Goal: Check status: Check status

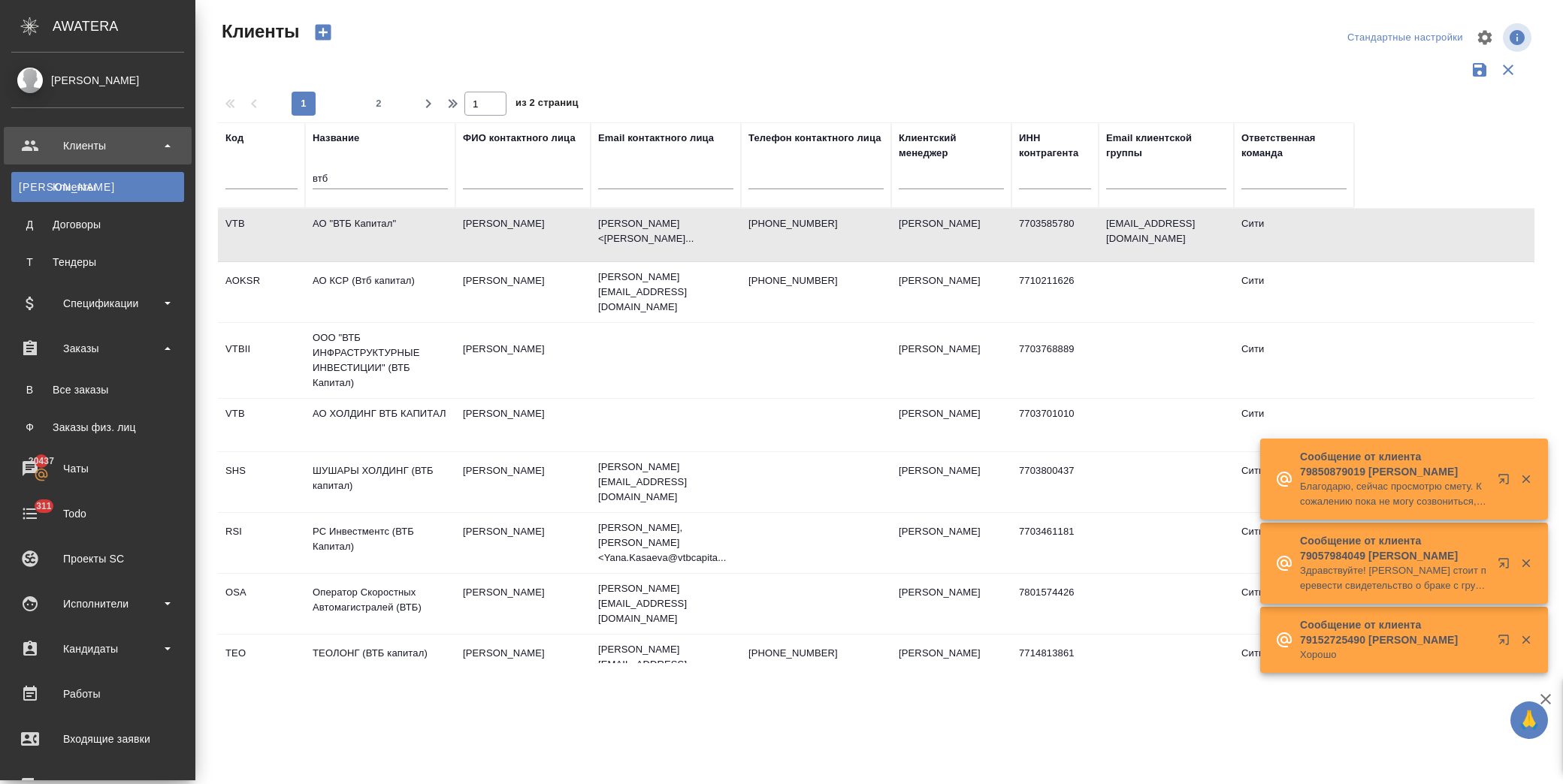
select select "RU"
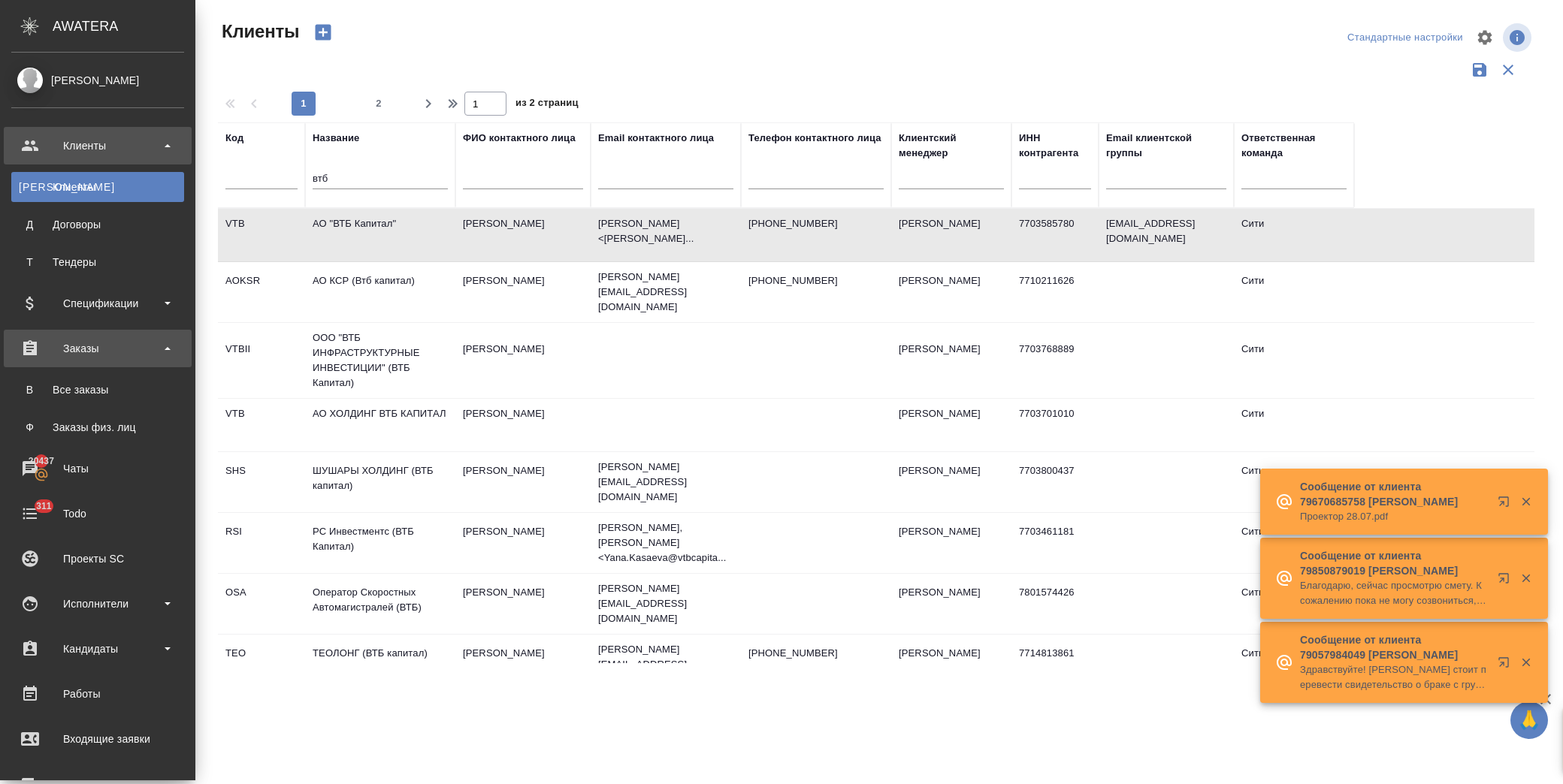
click at [96, 341] on div "Заказы" at bounding box center [98, 348] width 173 height 22
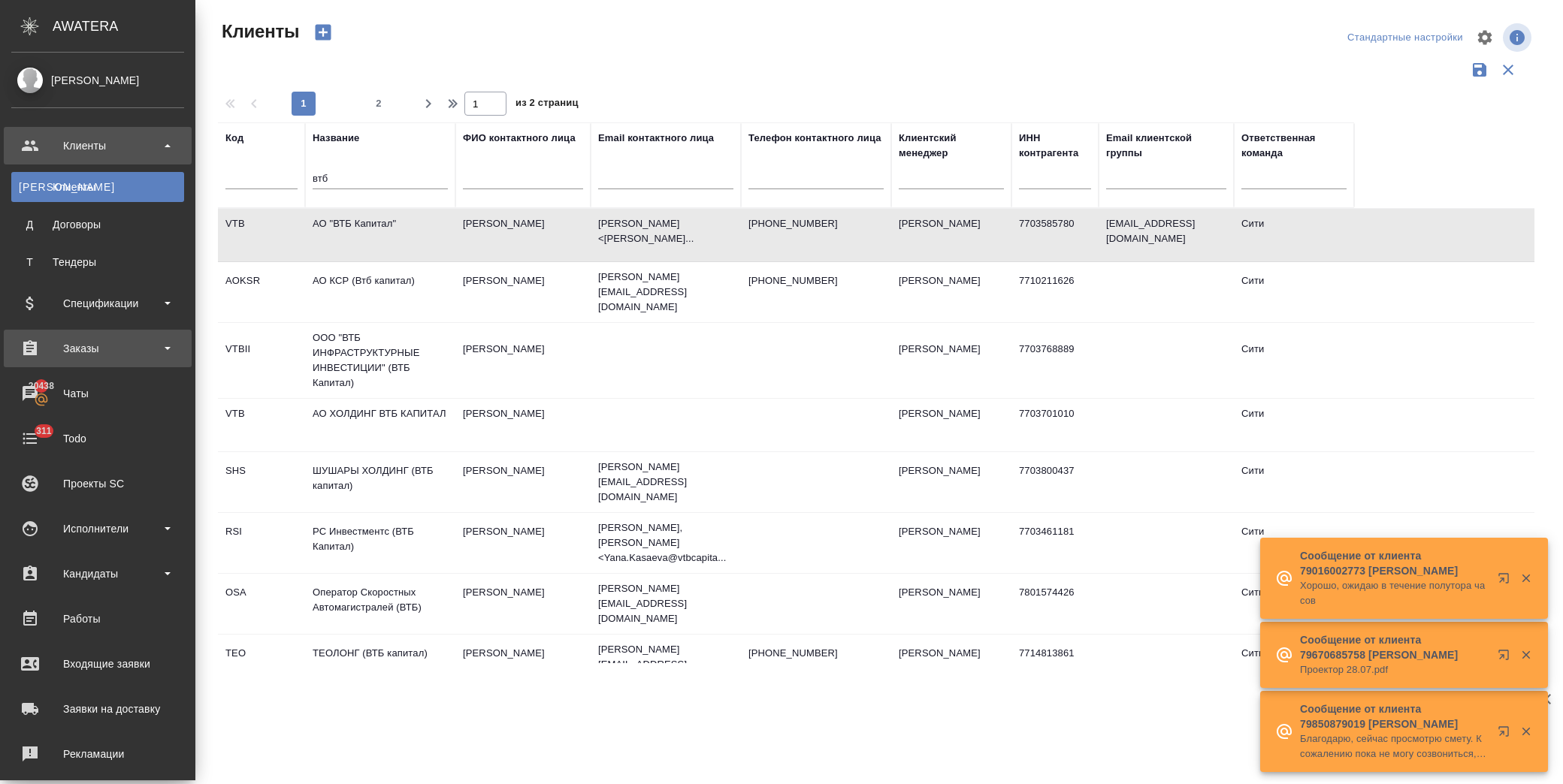
click at [103, 341] on div "Заказы" at bounding box center [98, 348] width 173 height 22
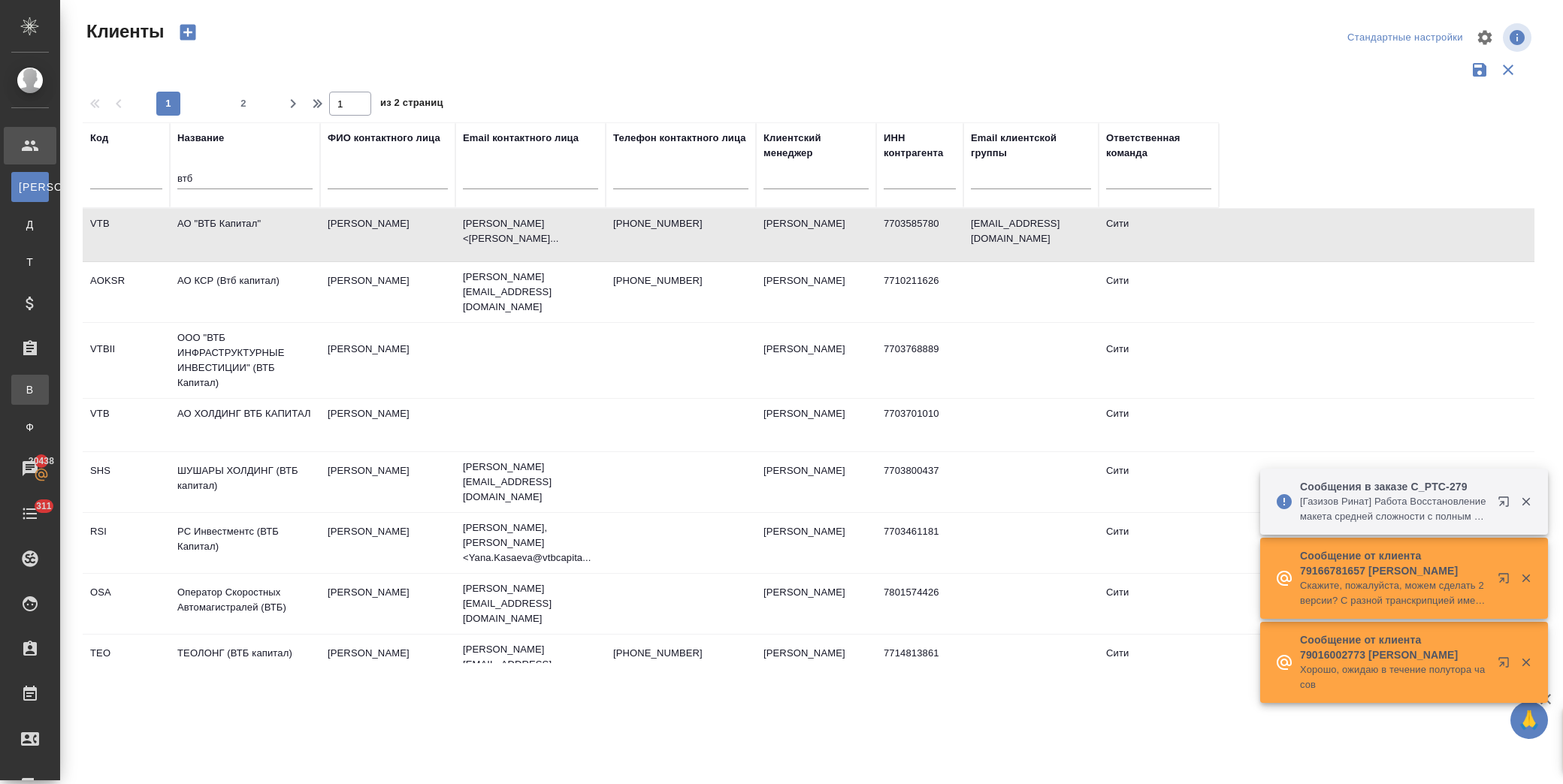
click at [22, 392] on div "Все заказы" at bounding box center [11, 390] width 22 height 15
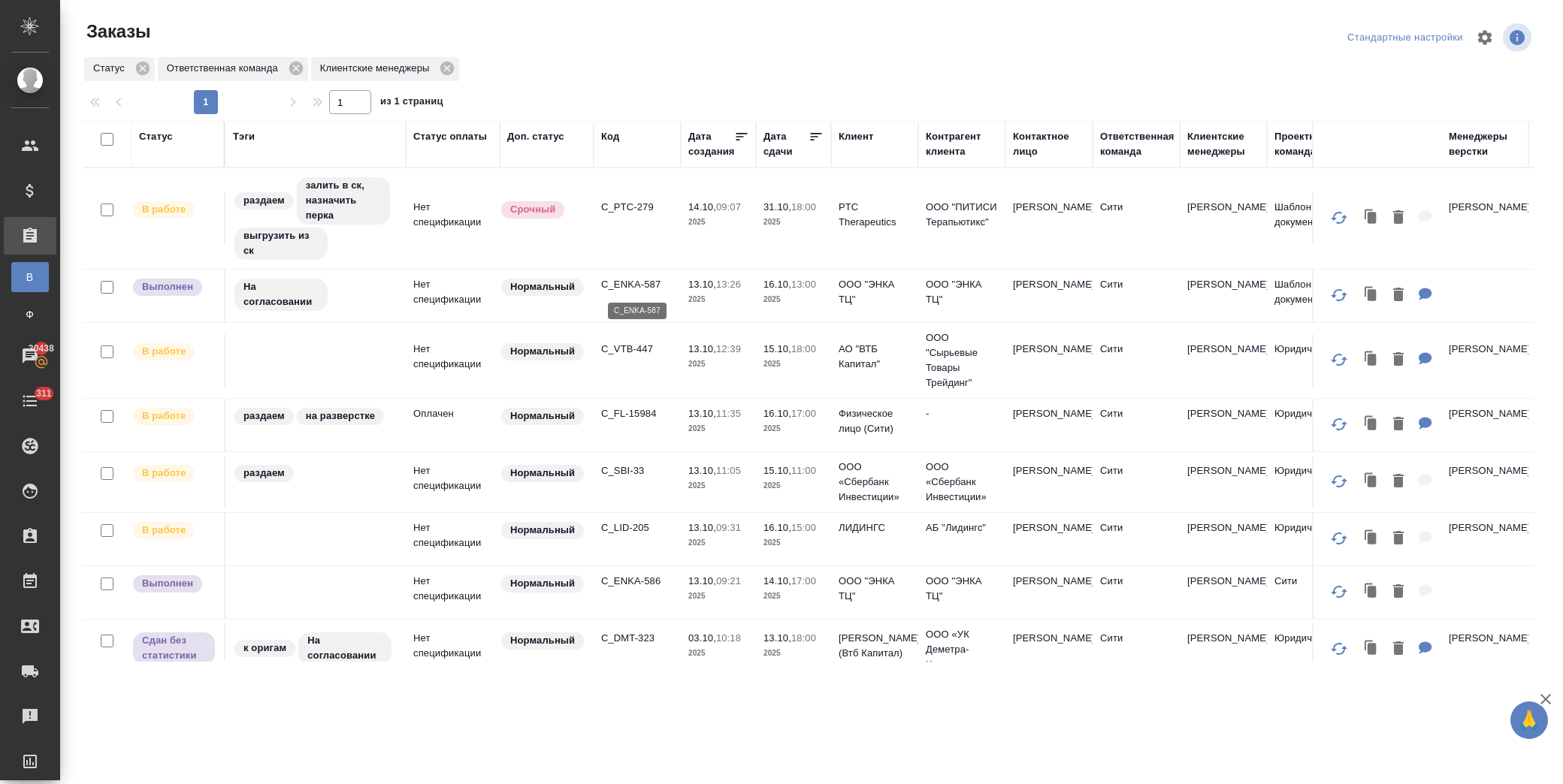
click at [634, 279] on p "C_ENKA-587" at bounding box center [636, 284] width 72 height 15
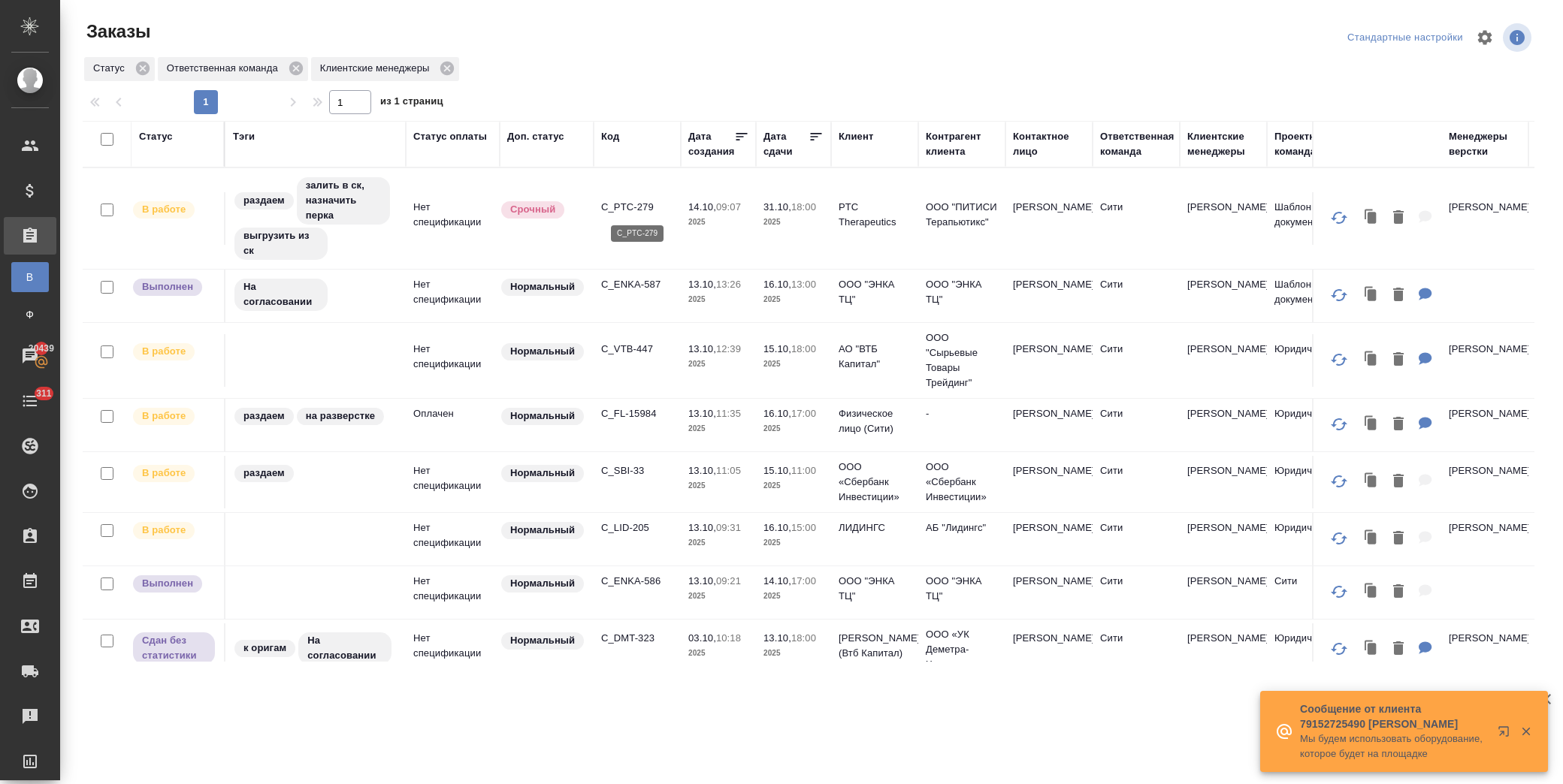
click at [632, 210] on p "C_PTC-279" at bounding box center [636, 207] width 72 height 15
click at [634, 413] on p "C_FL-15984" at bounding box center [636, 414] width 72 height 15
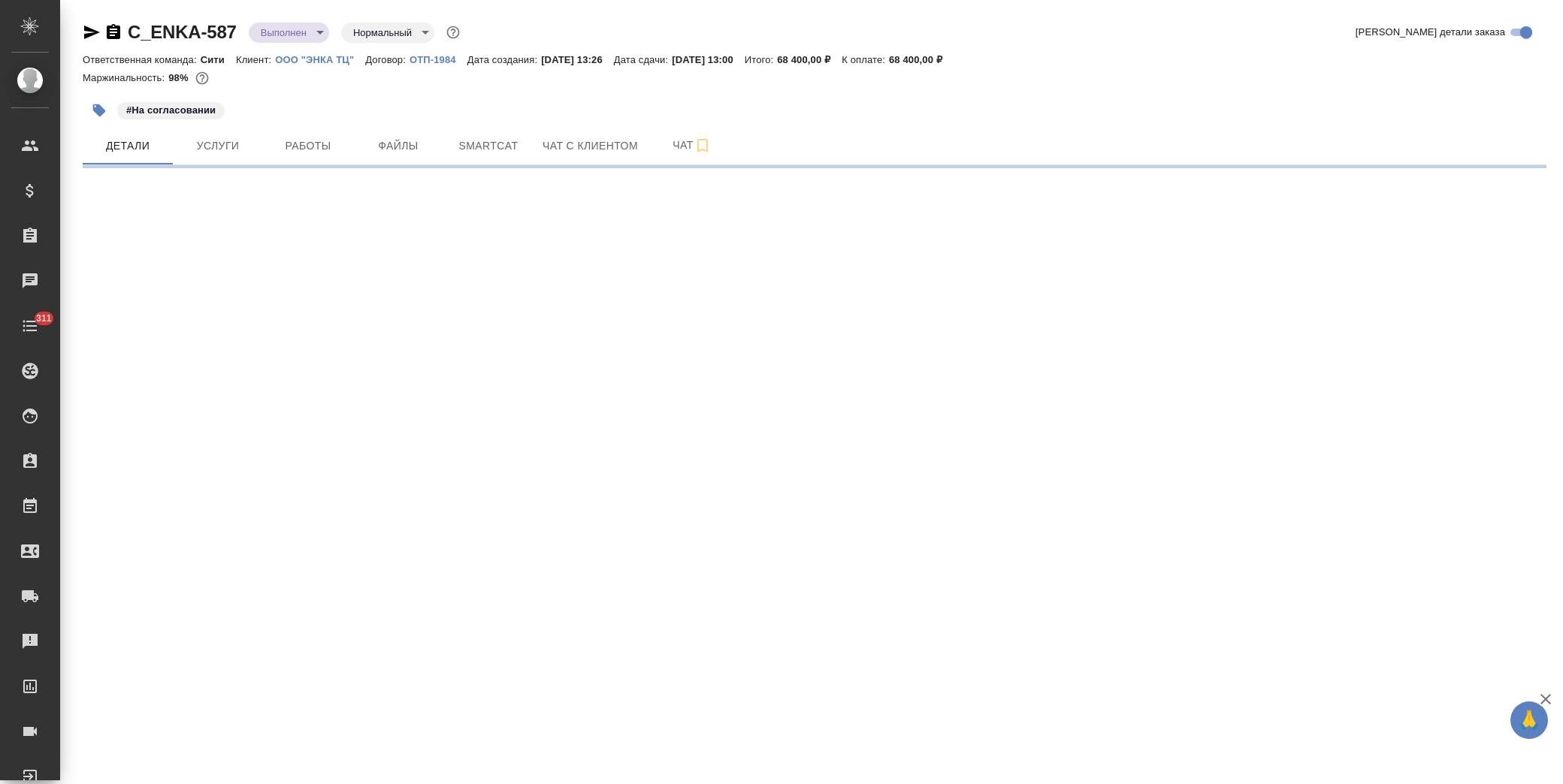
select select "RU"
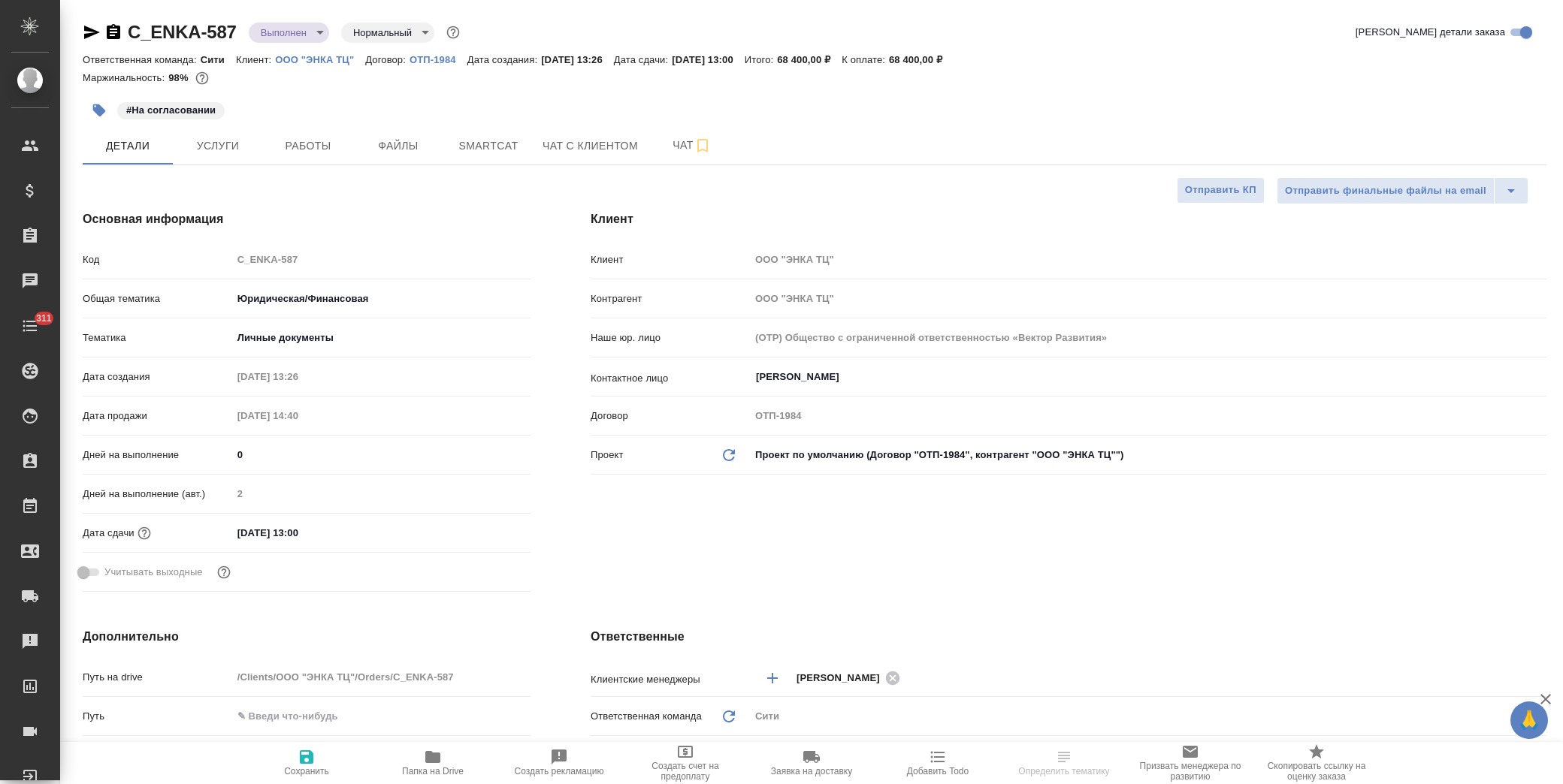
type textarea "x"
click at [309, 147] on span "Работы" at bounding box center [308, 146] width 72 height 19
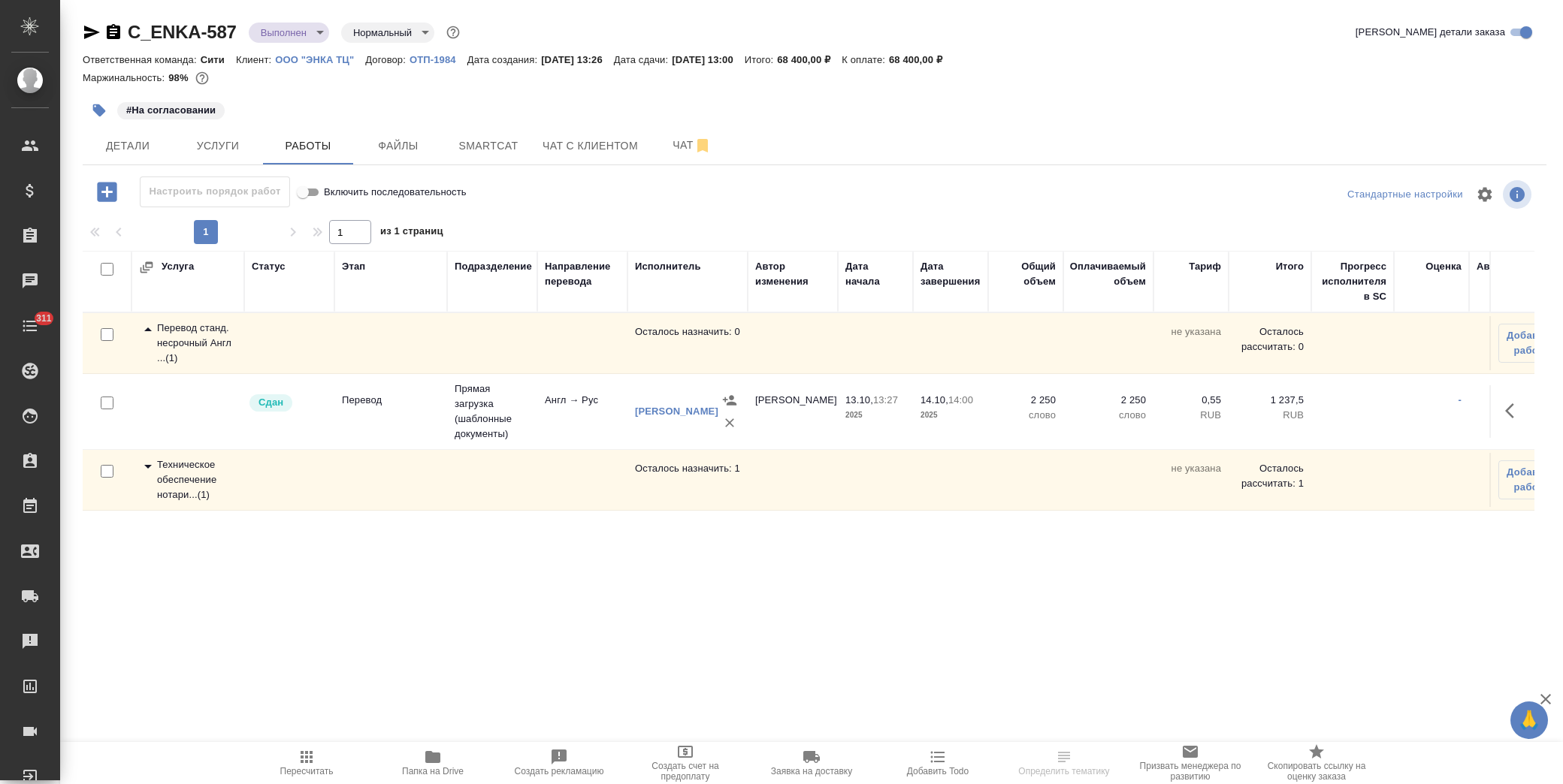
click at [151, 467] on icon at bounding box center [148, 466] width 18 height 18
click at [1505, 546] on icon "button" at bounding box center [1514, 540] width 18 height 18
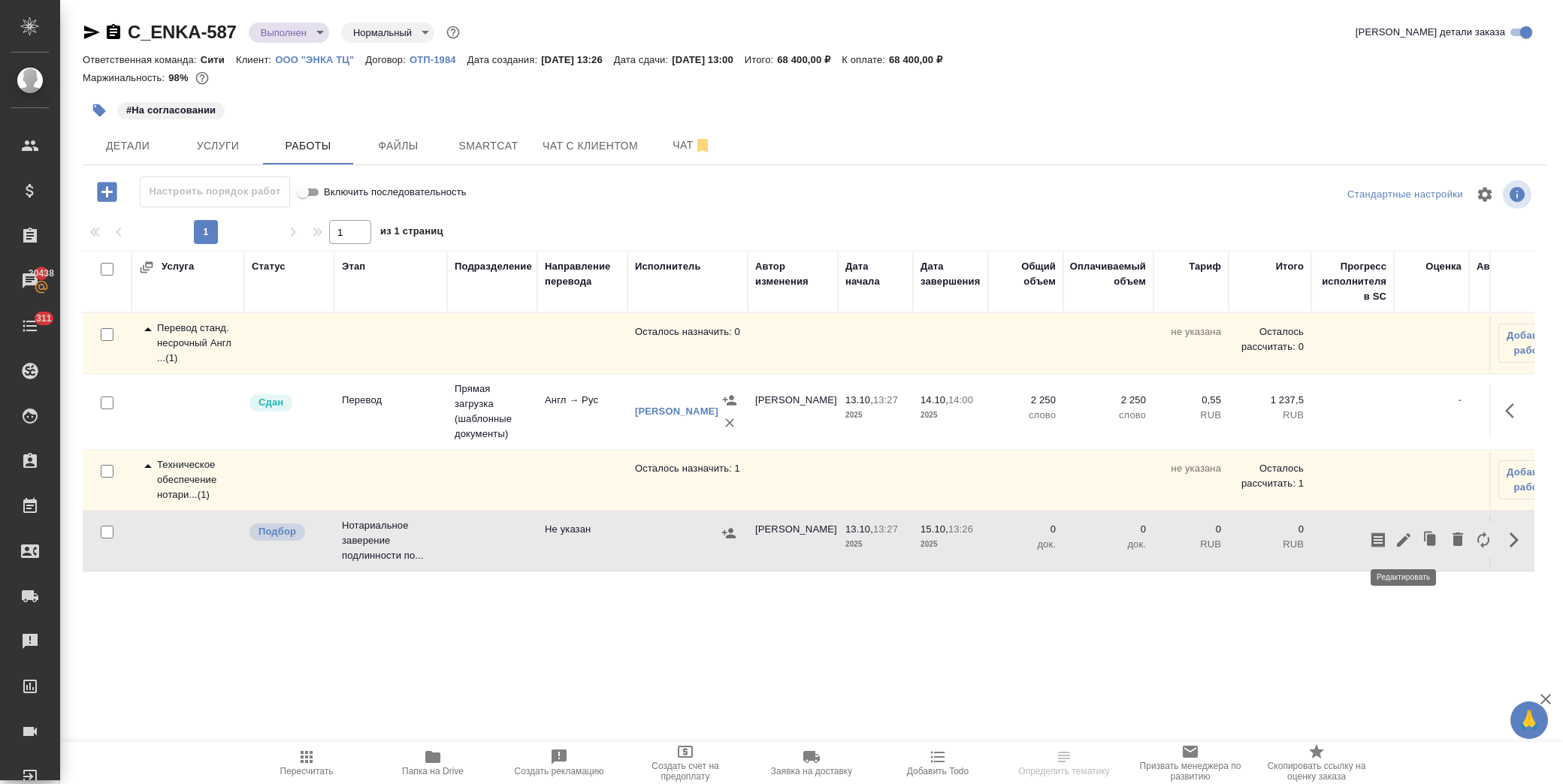
click at [1402, 542] on icon "button" at bounding box center [1403, 539] width 13 height 13
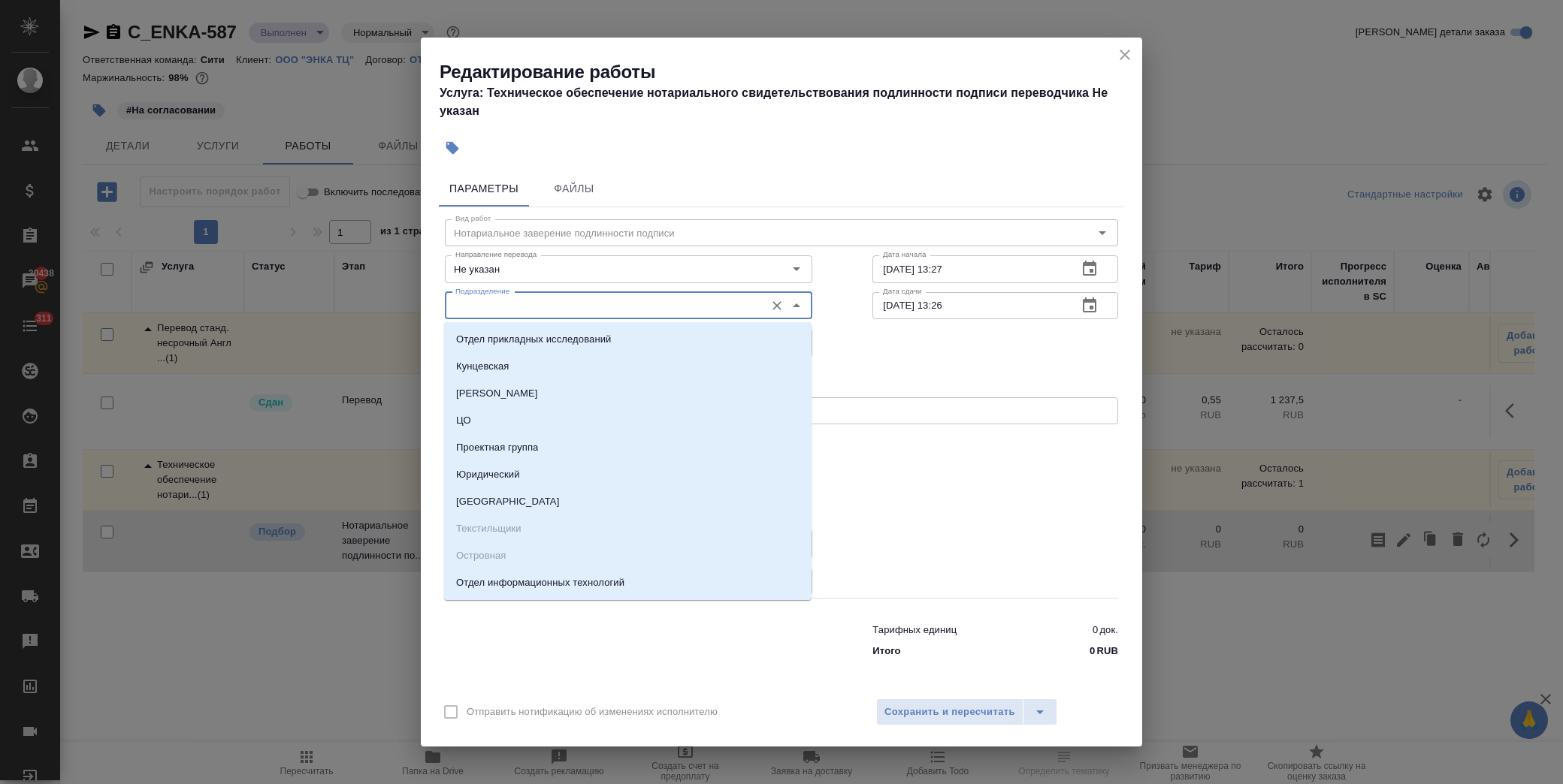
click at [533, 306] on input "Подразделение" at bounding box center [603, 305] width 308 height 18
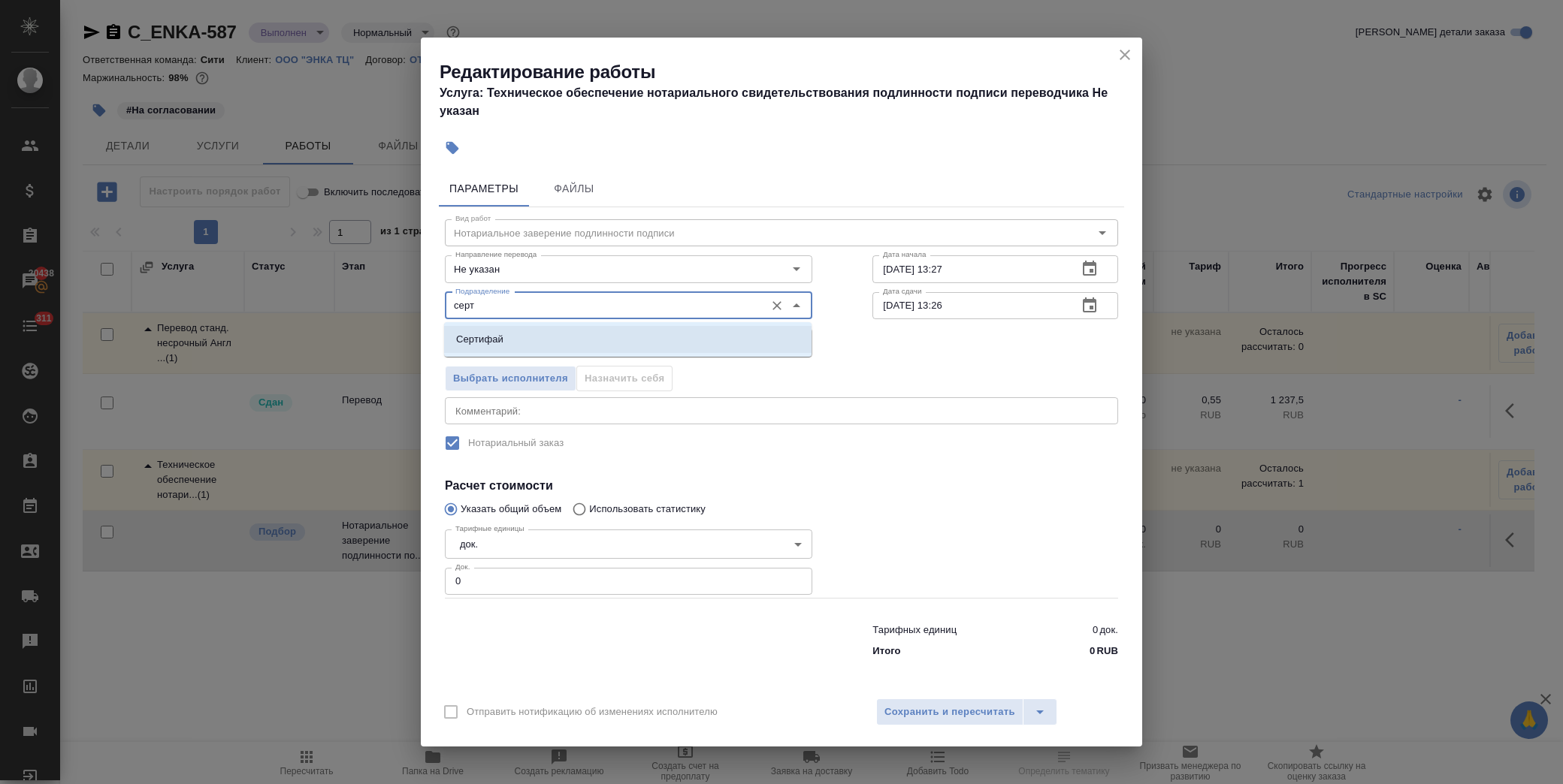
click at [502, 346] on p "Сертифай" at bounding box center [479, 339] width 47 height 15
type input "Сертифай"
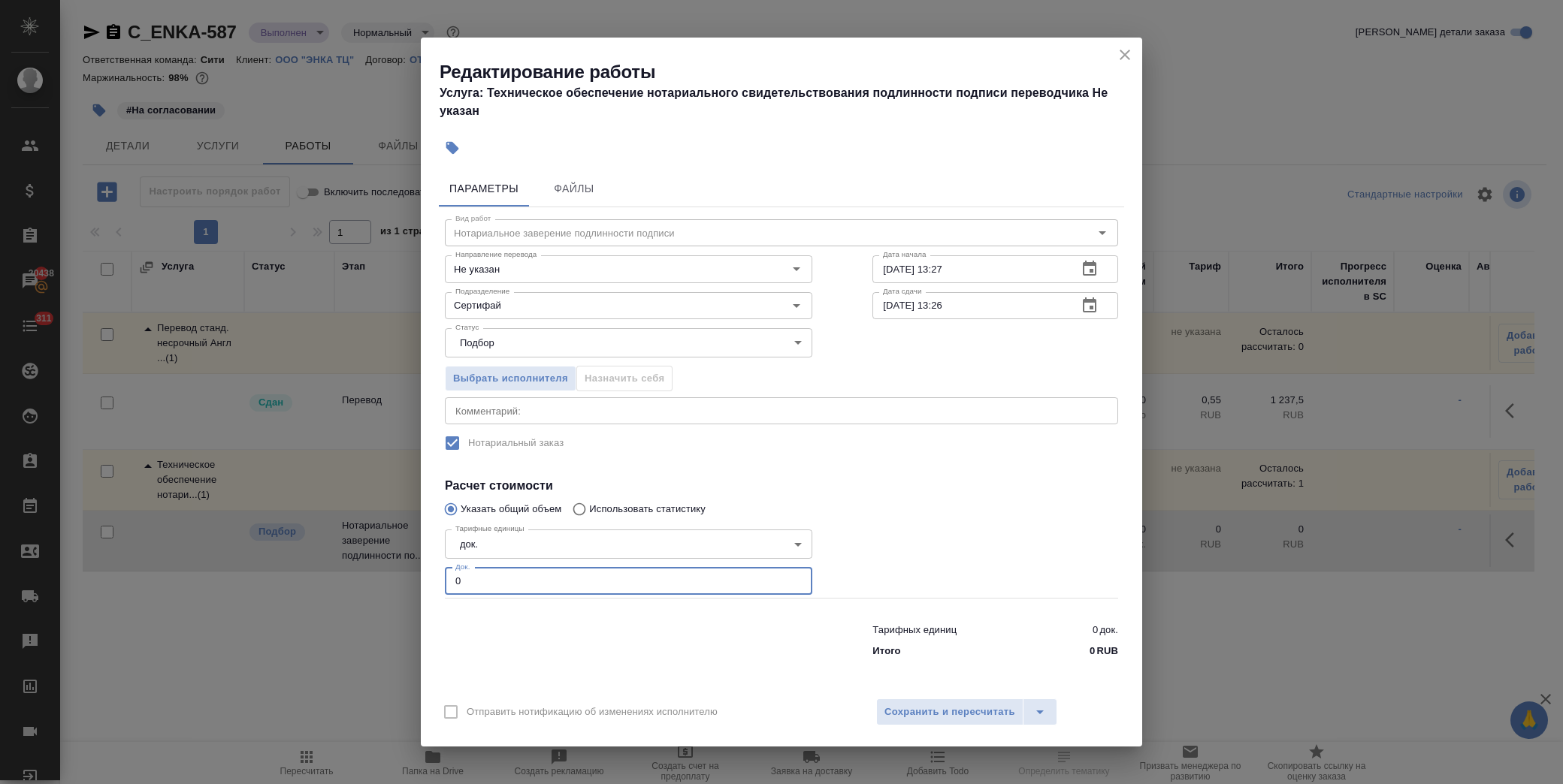
drag, startPoint x: 388, startPoint y: 585, endPoint x: 355, endPoint y: 580, distance: 33.4
click at [350, 585] on div "Редактирование работы Услуга: Техническое обеспечение нотариального свидетельст…" at bounding box center [782, 392] width 1563 height 784
type input "30"
click at [991, 715] on span "Сохранить и пересчитать" at bounding box center [949, 712] width 131 height 17
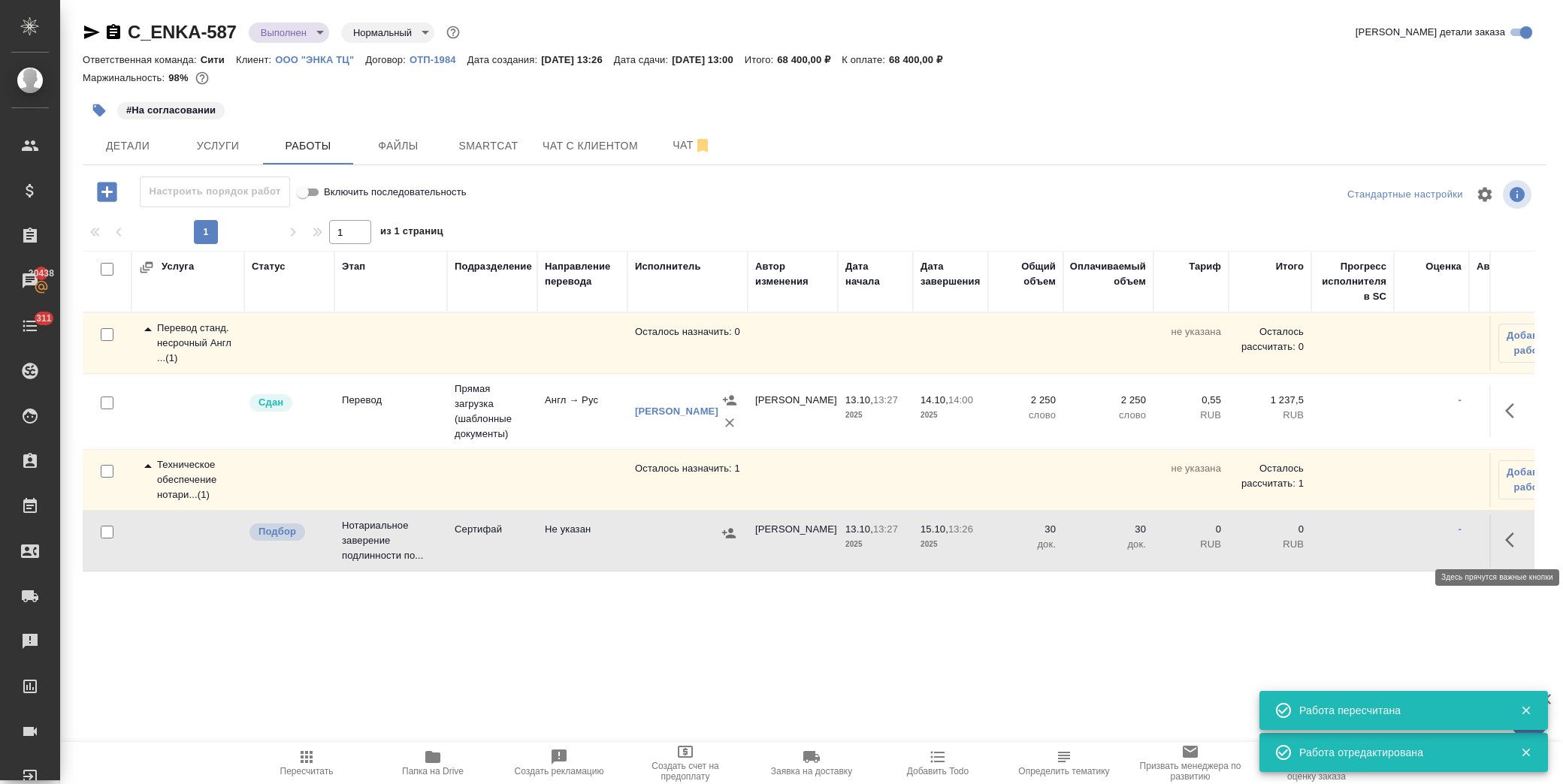
click at [1511, 538] on icon "button" at bounding box center [1514, 540] width 18 height 18
click at [1405, 539] on icon "button" at bounding box center [1403, 539] width 13 height 13
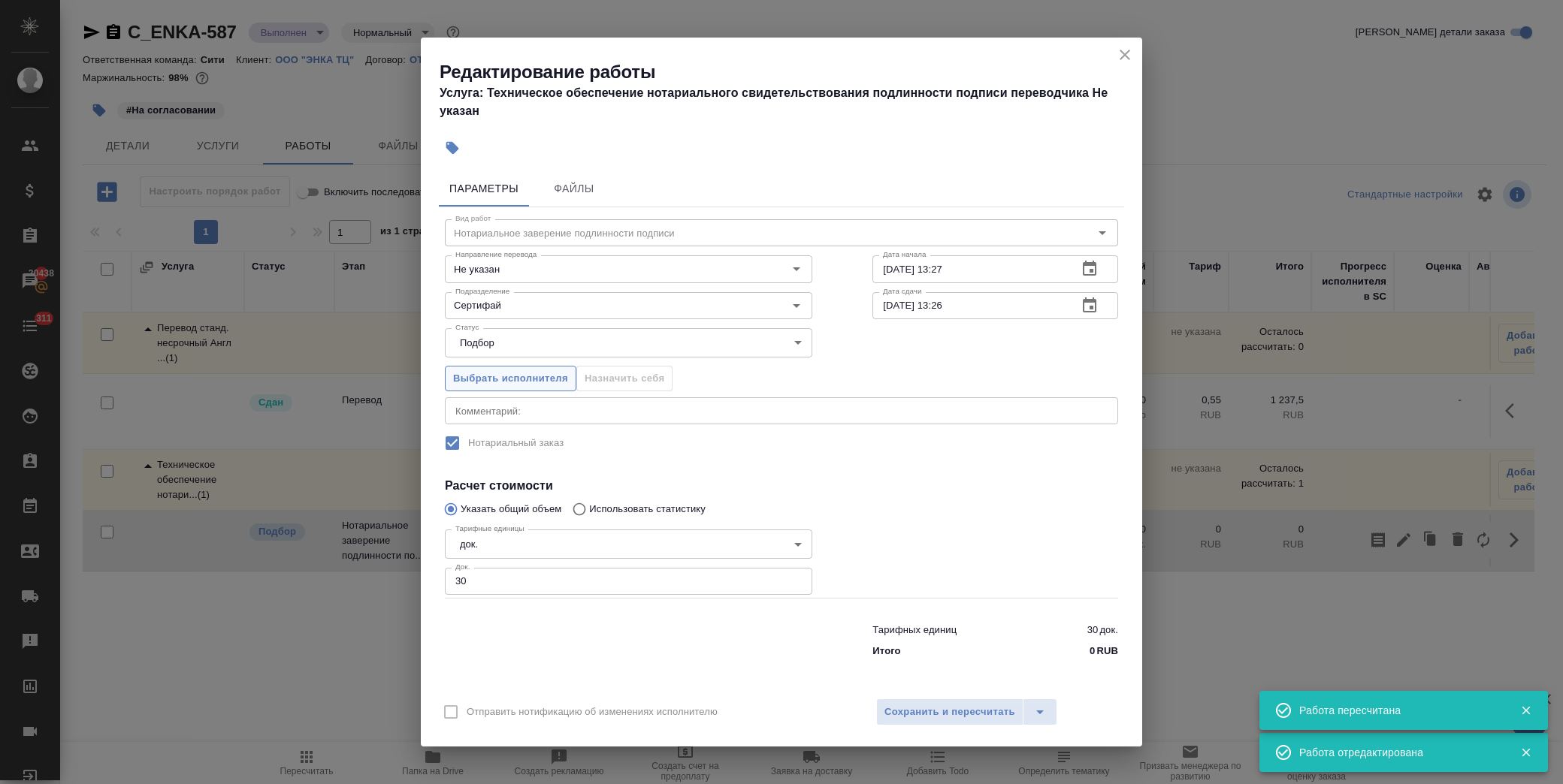
click at [528, 383] on span "Выбрать исполнителя" at bounding box center [510, 378] width 115 height 17
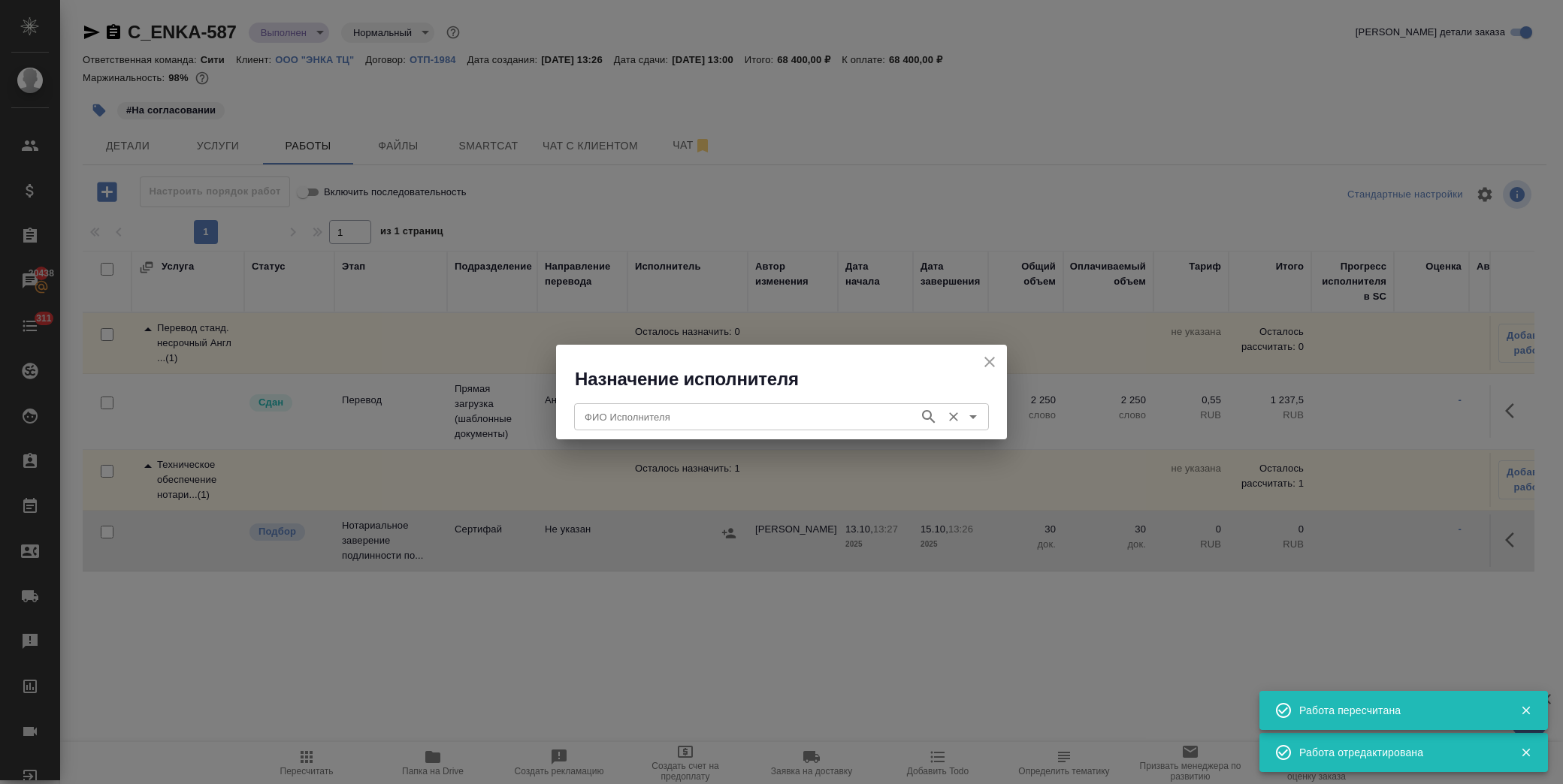
click at [665, 415] on input "ФИО Исполнителя" at bounding box center [745, 416] width 333 height 18
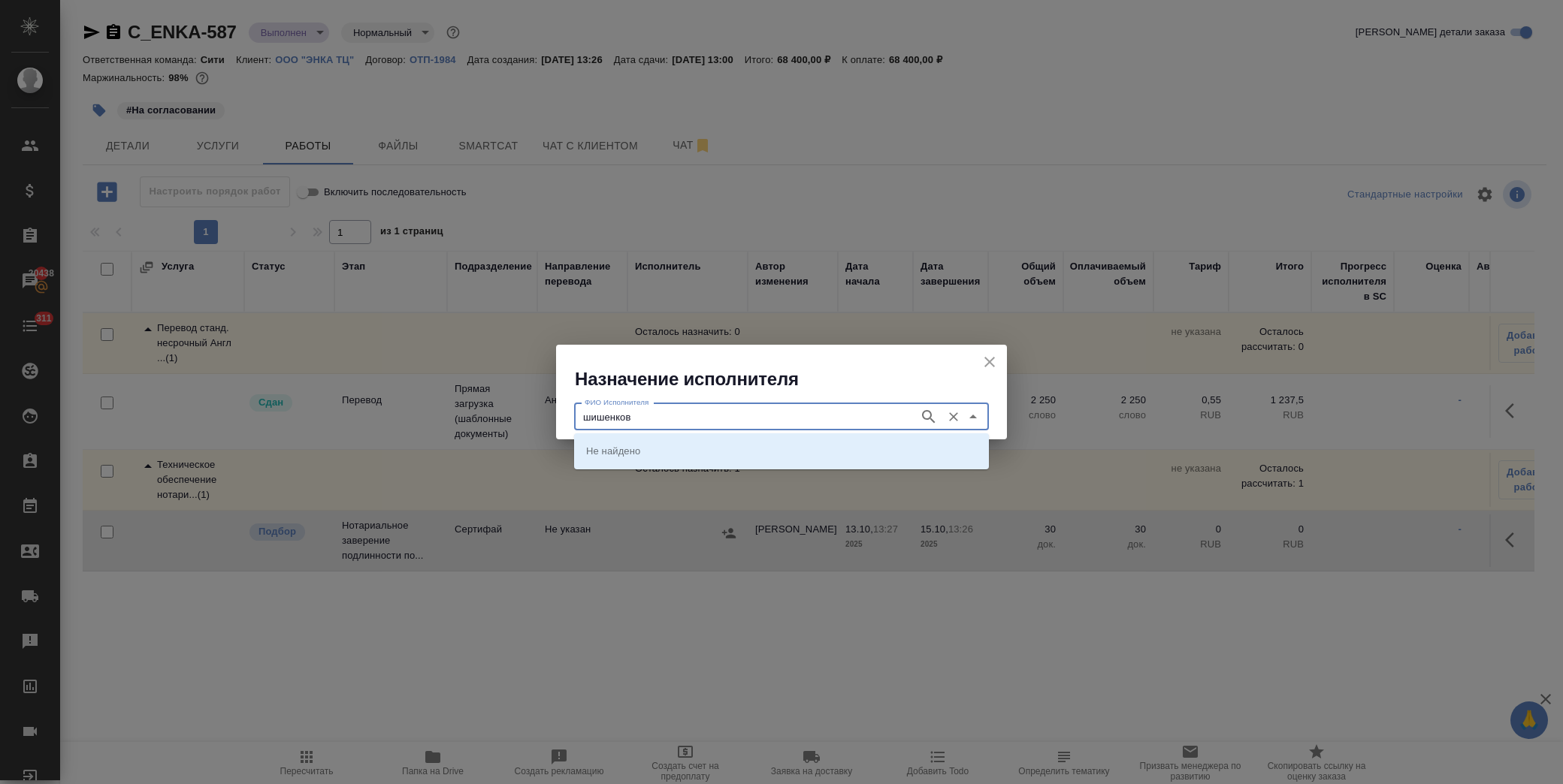
type input "шишенков"
click at [667, 451] on p "[PERSON_NAME]" at bounding box center [627, 450] width 82 height 15
type input "[PERSON_NAME]"
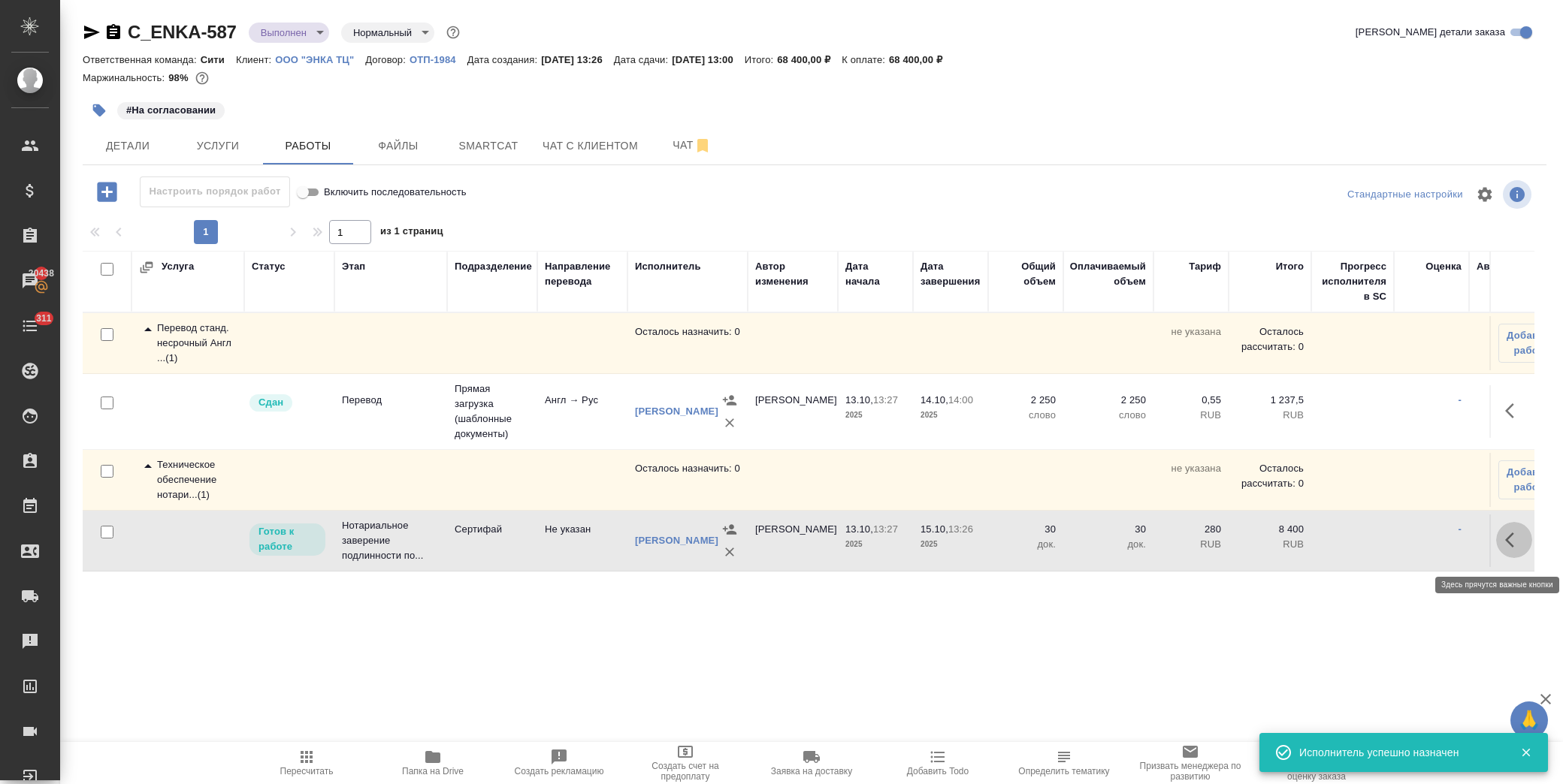
click at [1505, 546] on icon "button" at bounding box center [1514, 540] width 18 height 18
click at [1397, 546] on icon "button" at bounding box center [1403, 539] width 13 height 13
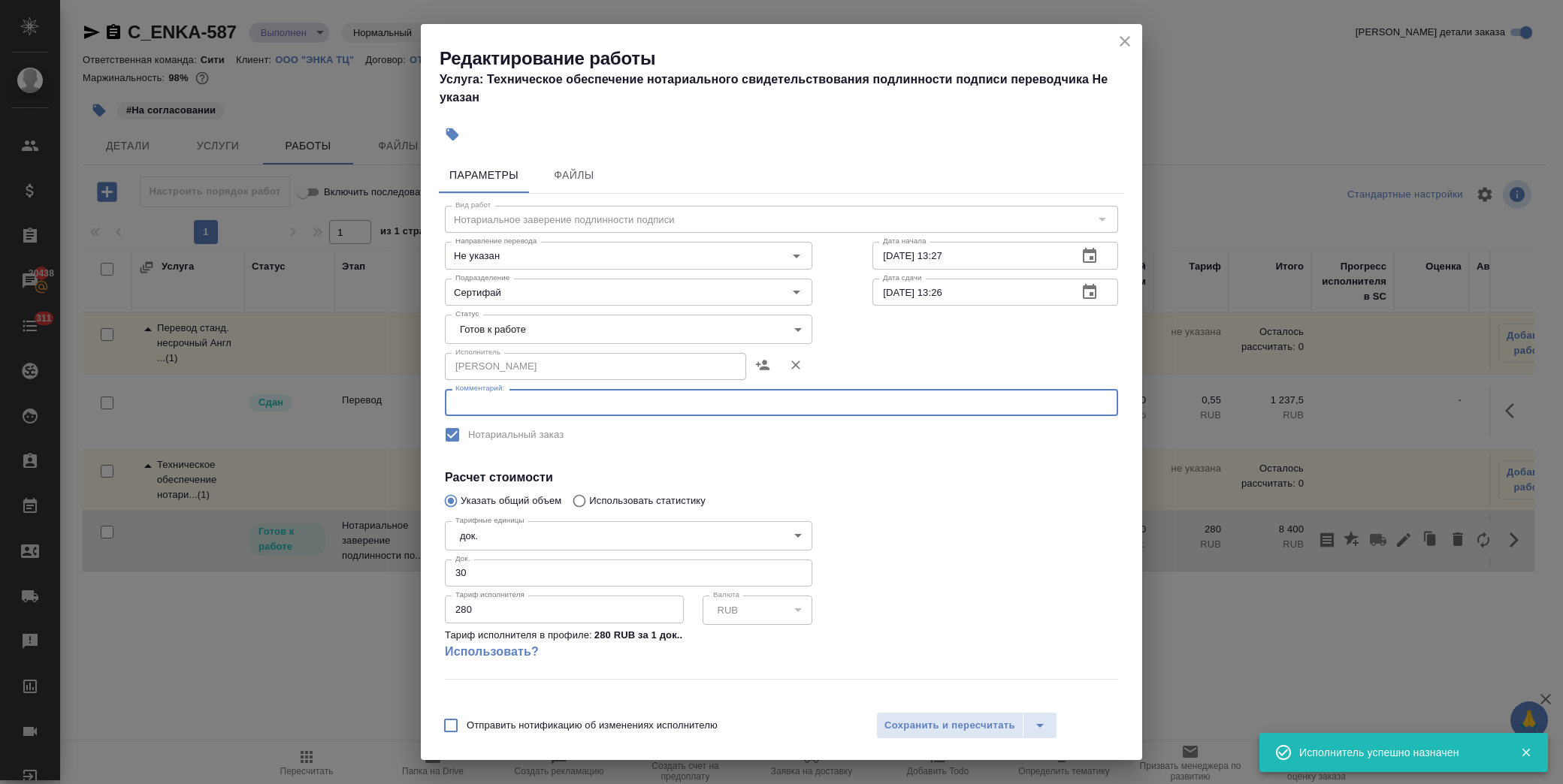
click at [558, 402] on textarea at bounding box center [782, 403] width 652 height 12
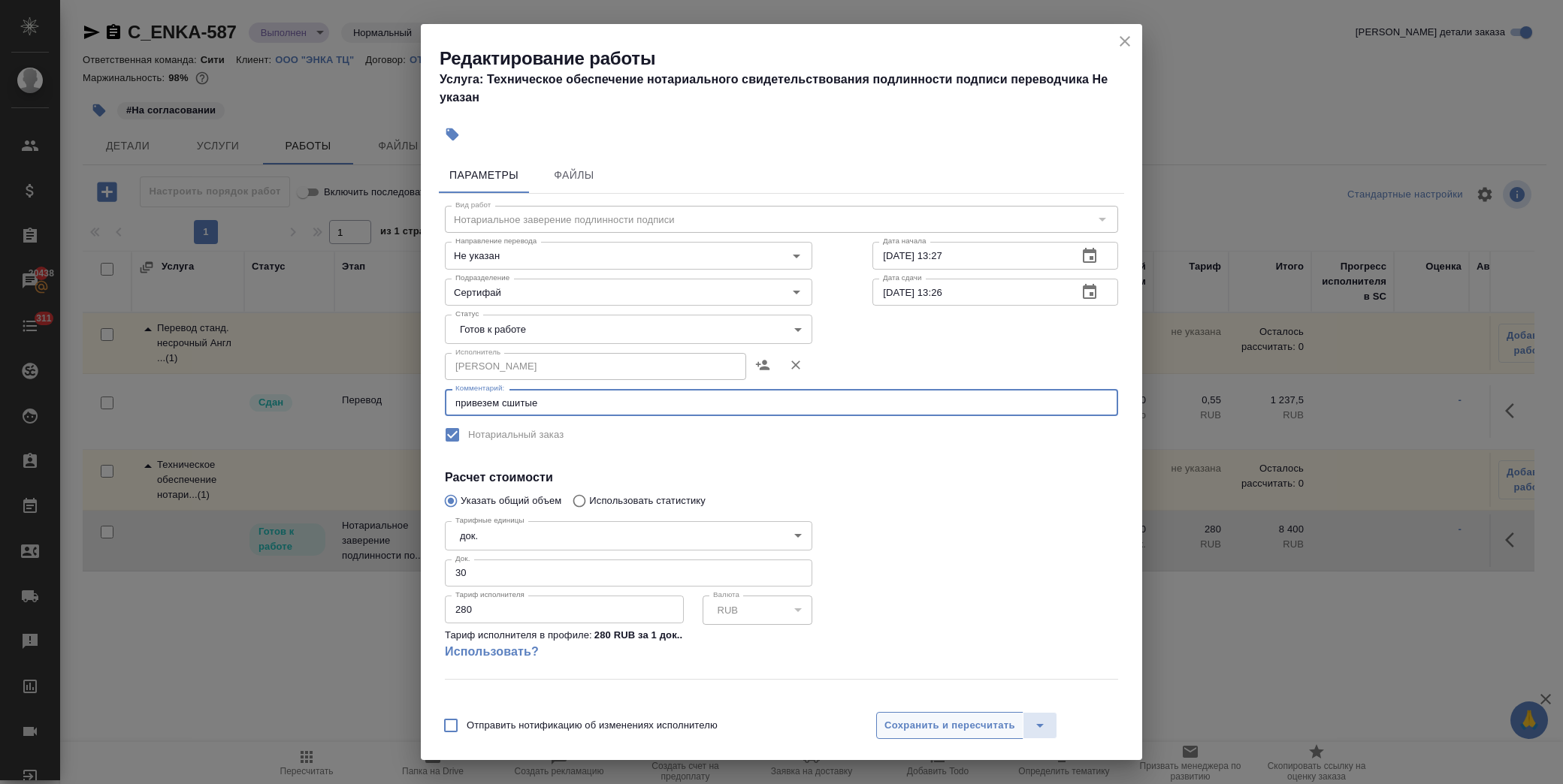
type textarea "привезем сшитые"
click at [939, 730] on span "Сохранить и пересчитать" at bounding box center [949, 725] width 131 height 17
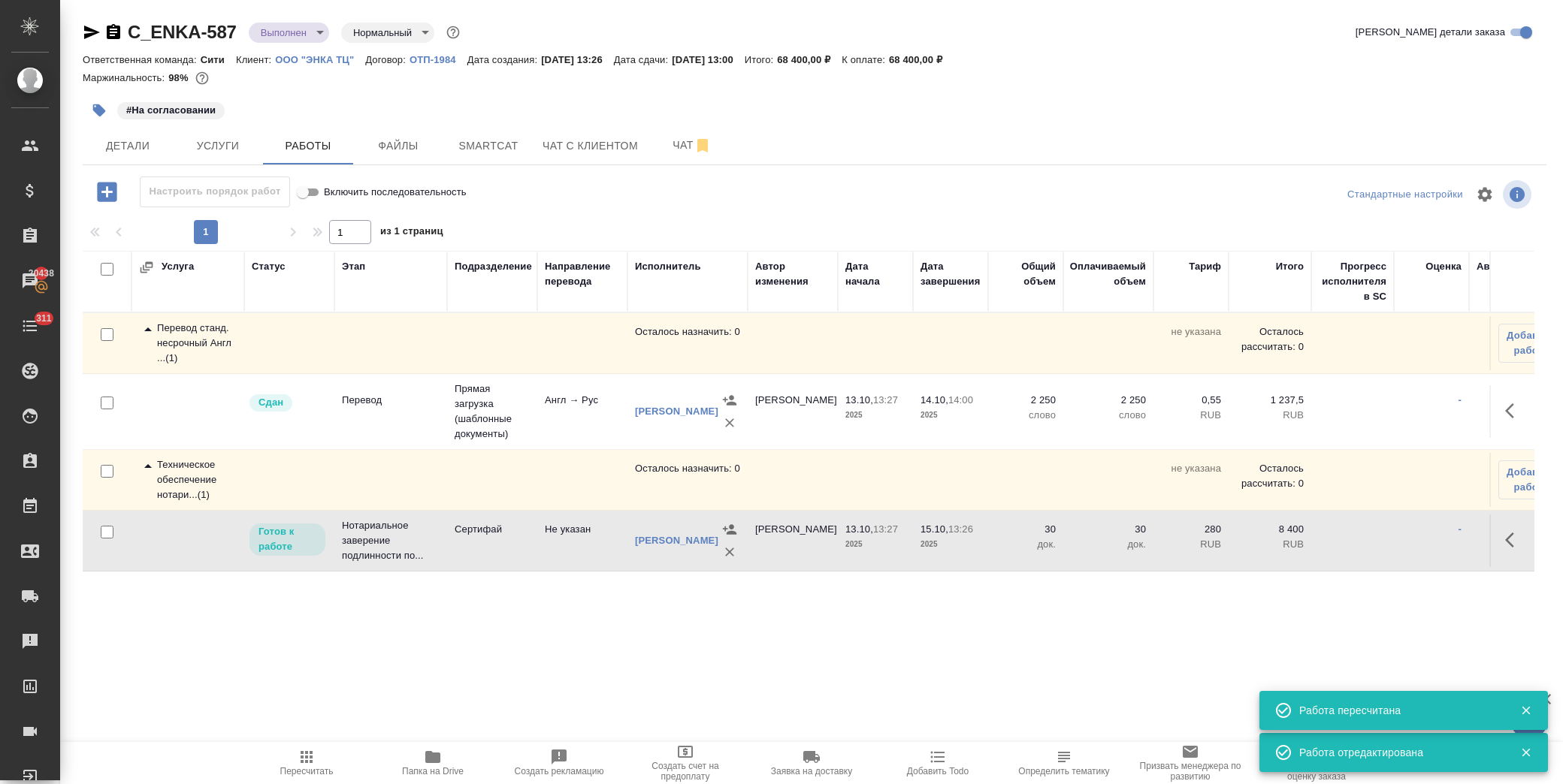
click at [85, 31] on icon "button" at bounding box center [92, 32] width 18 height 18
drag, startPoint x: 241, startPoint y: 23, endPoint x: 123, endPoint y: 33, distance: 118.4
click at [123, 33] on div "C_ENKA-587 Выполнен completed Нормальный normal" at bounding box center [272, 32] width 380 height 24
copy link "C_ENKA-587"
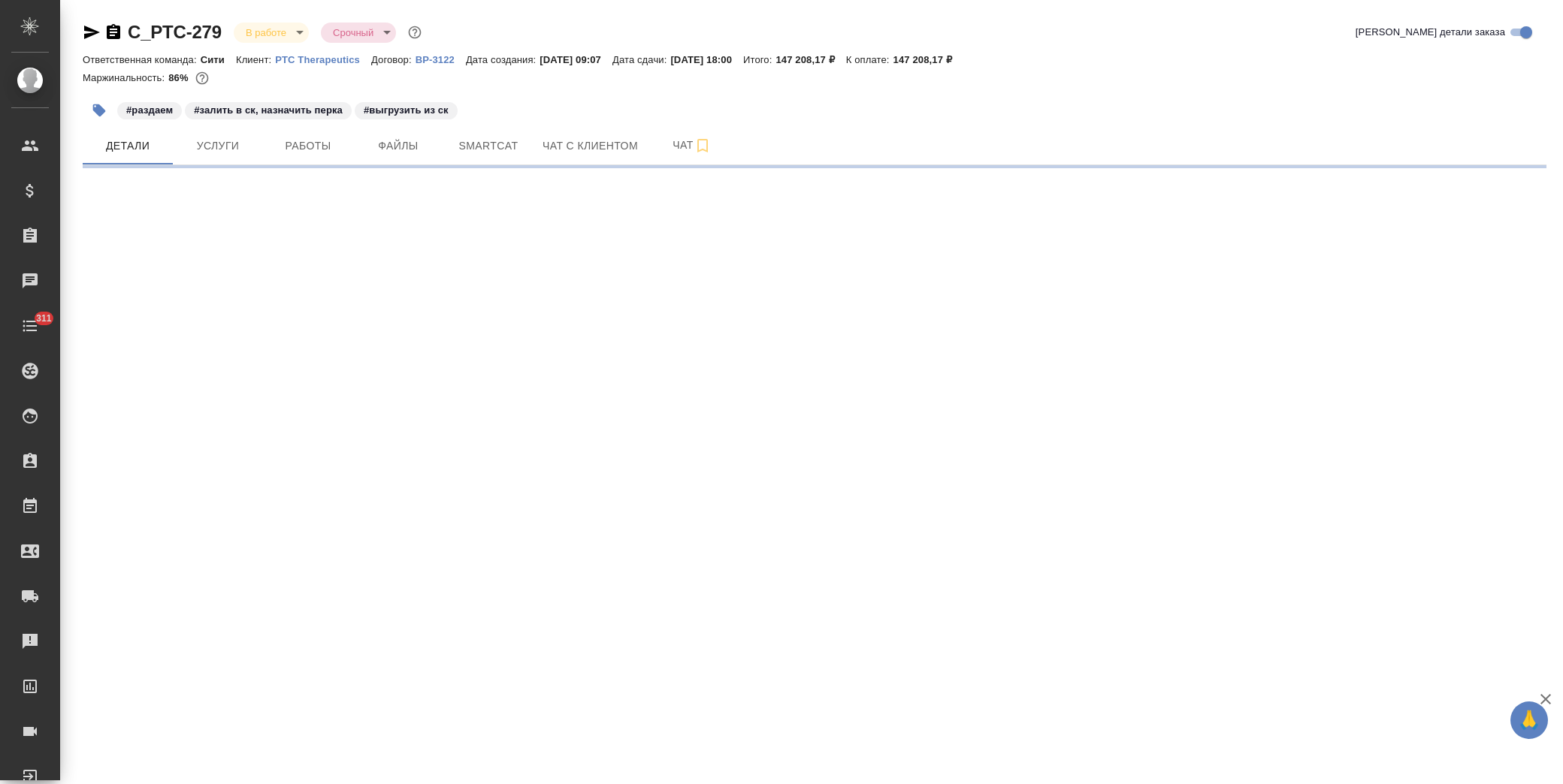
select select "RU"
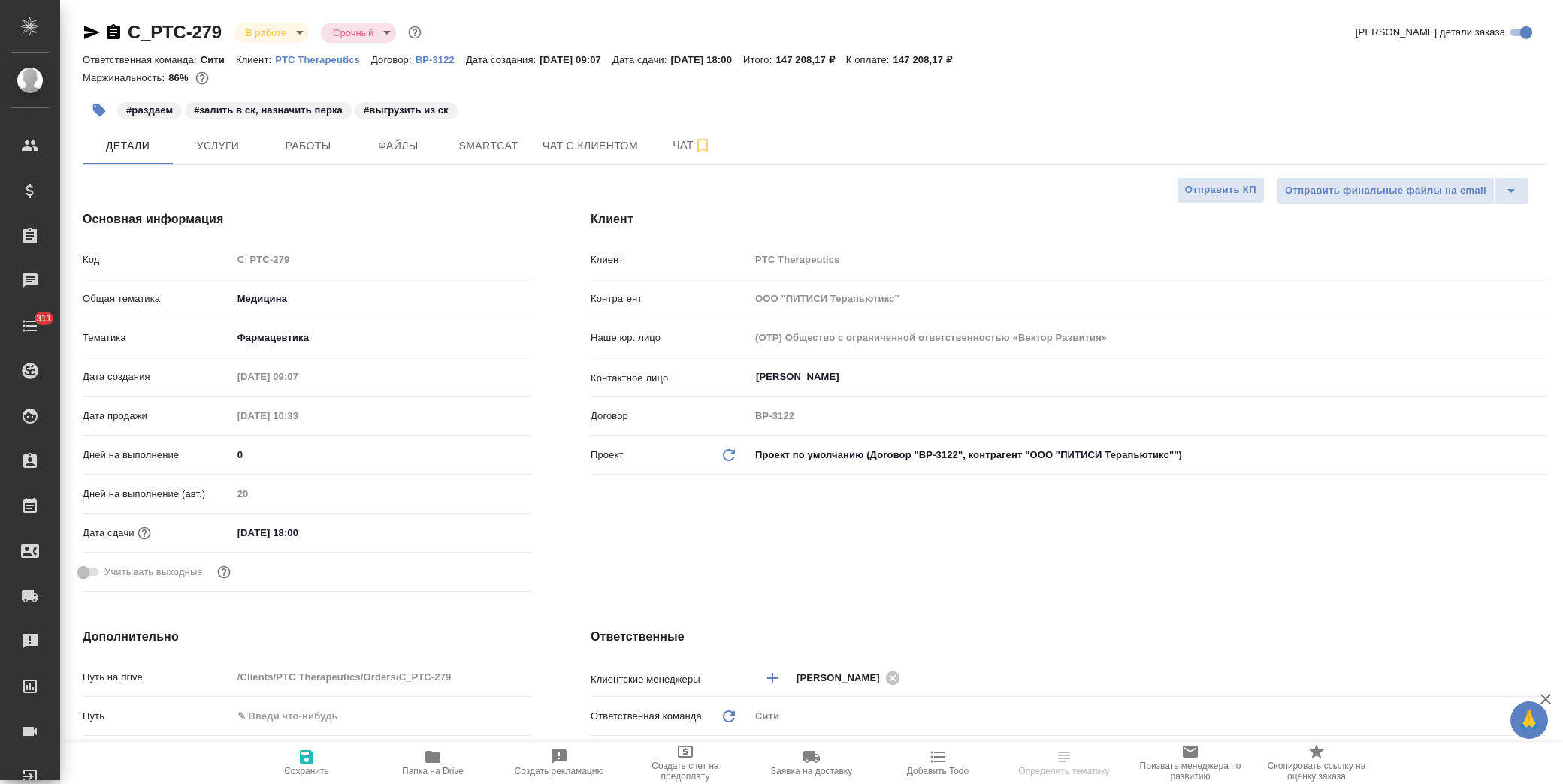
type textarea "x"
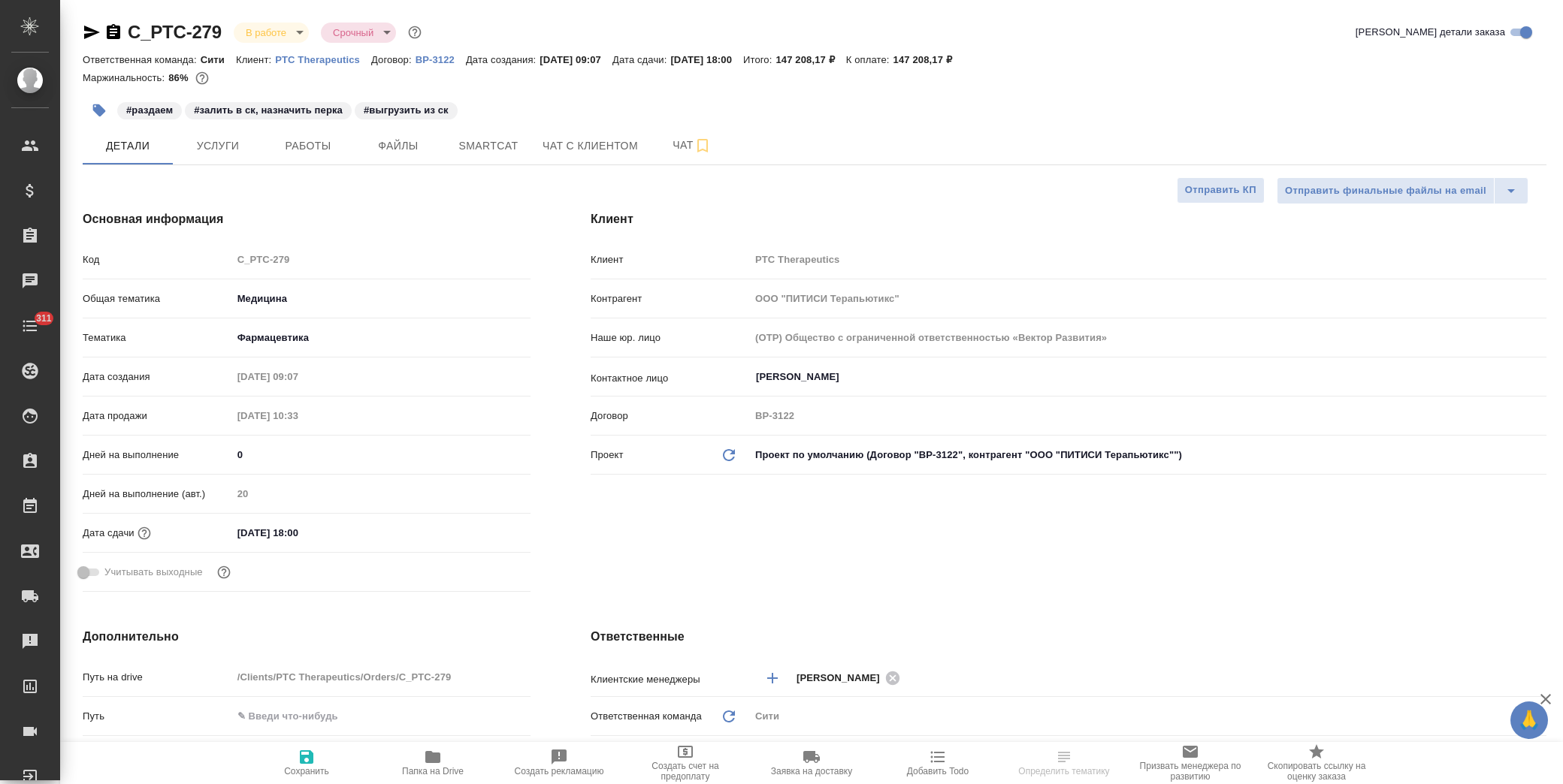
type textarea "x"
drag, startPoint x: 231, startPoint y: 34, endPoint x: 128, endPoint y: 32, distance: 103.0
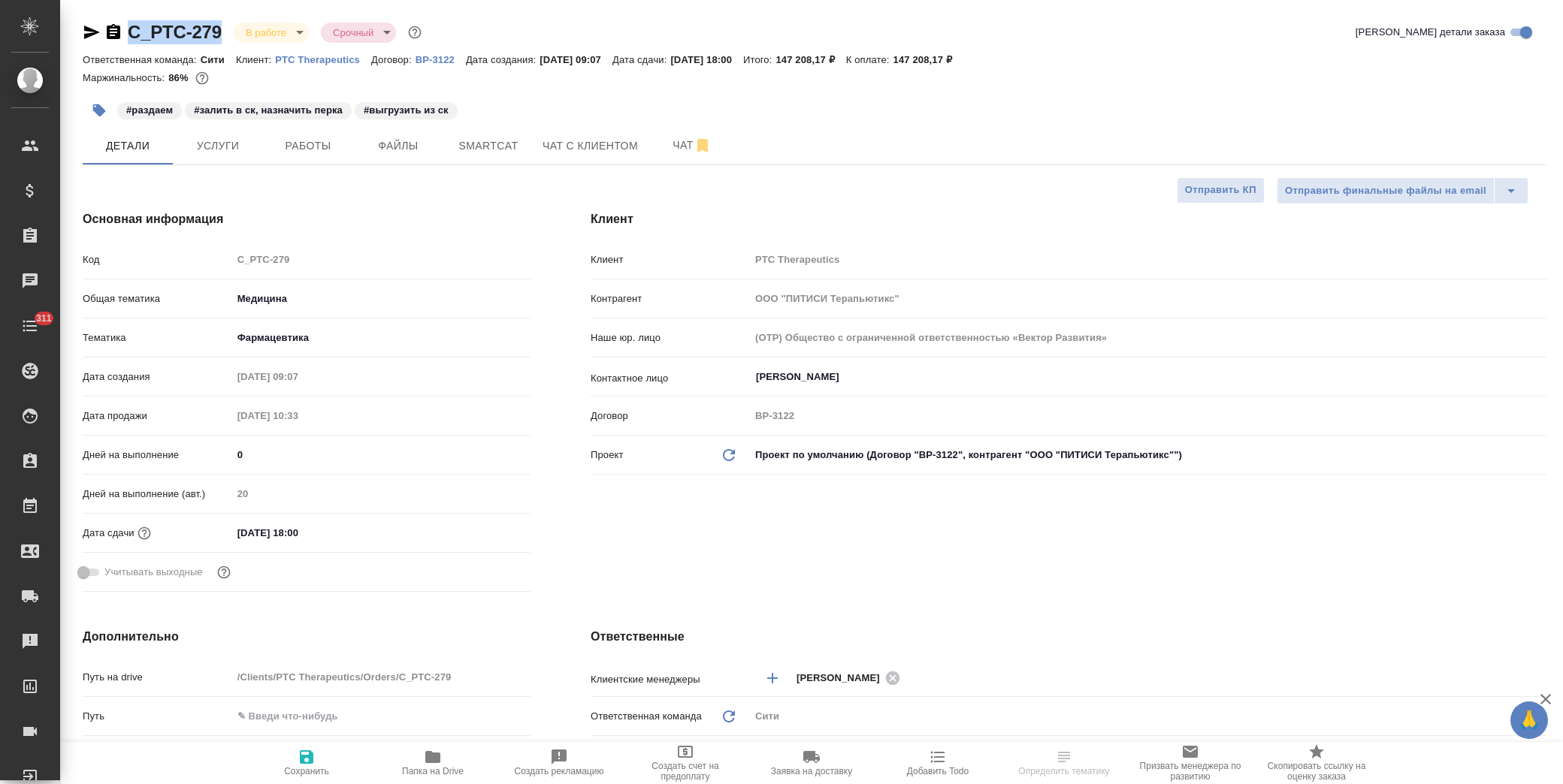
click at [128, 32] on div "C_PTC-279 В работе inProgress Срочный urgent" at bounding box center [254, 32] width 342 height 24
copy link "C_PTC-279"
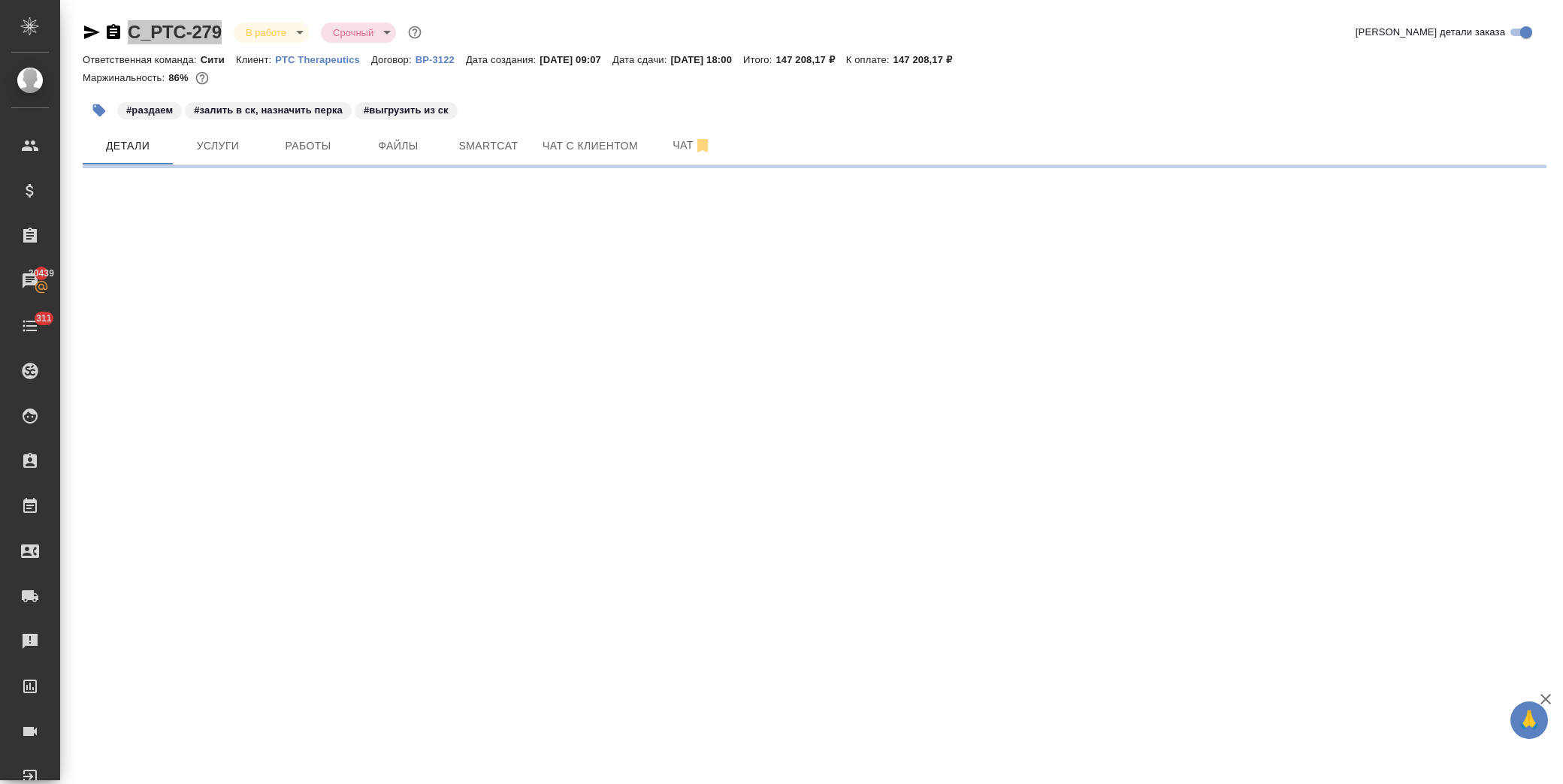
select select "RU"
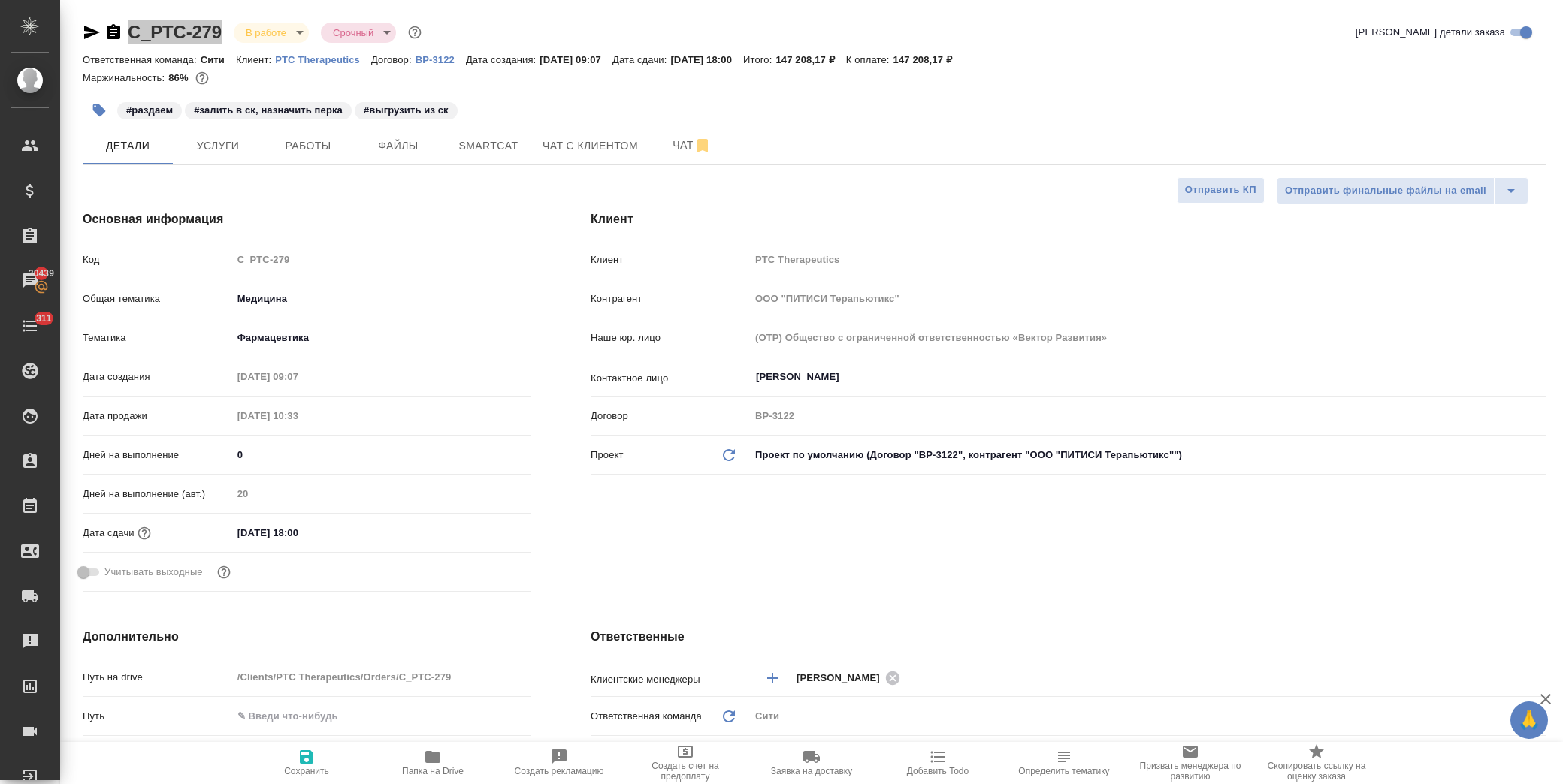
type textarea "x"
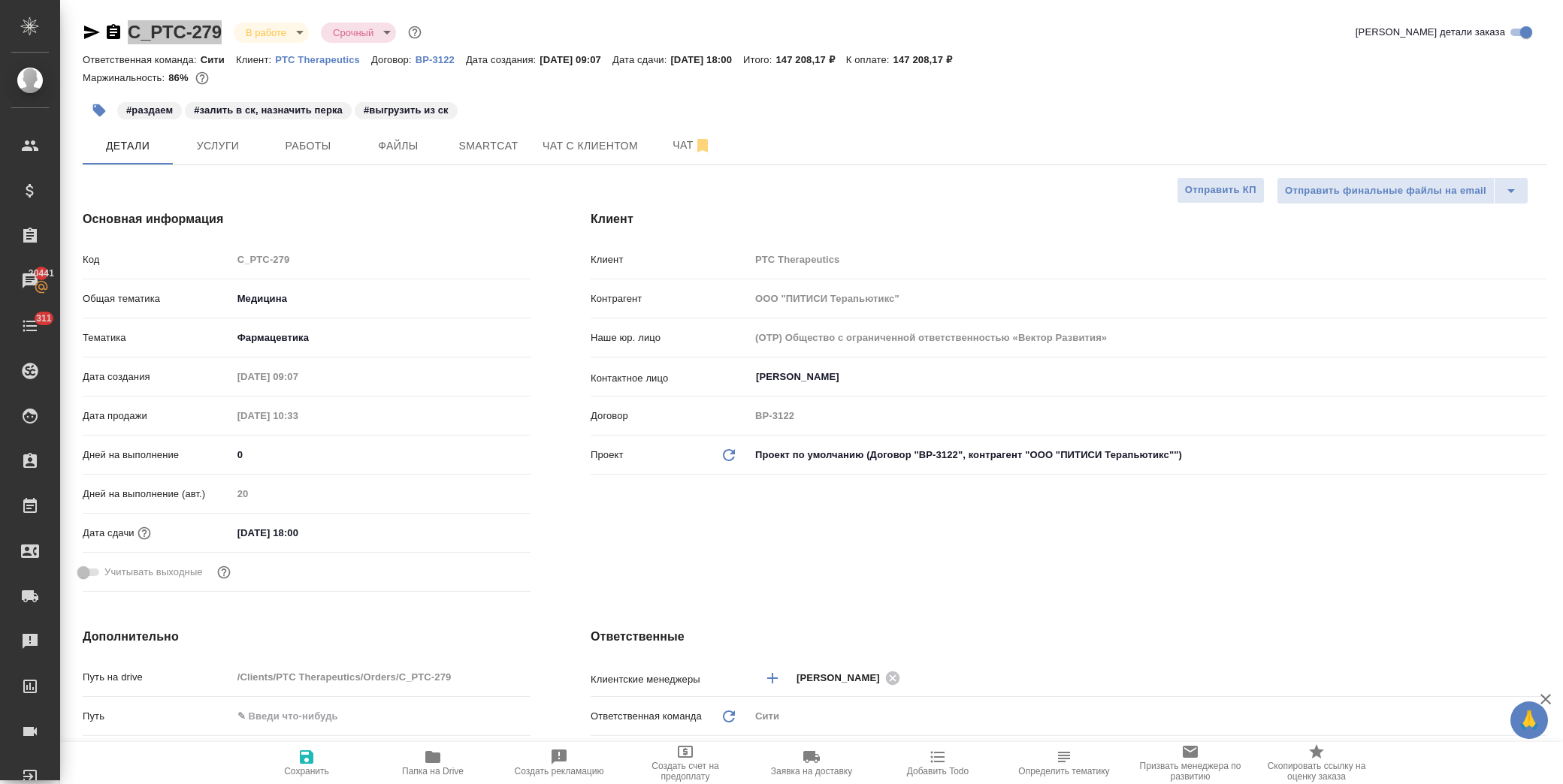
type textarea "x"
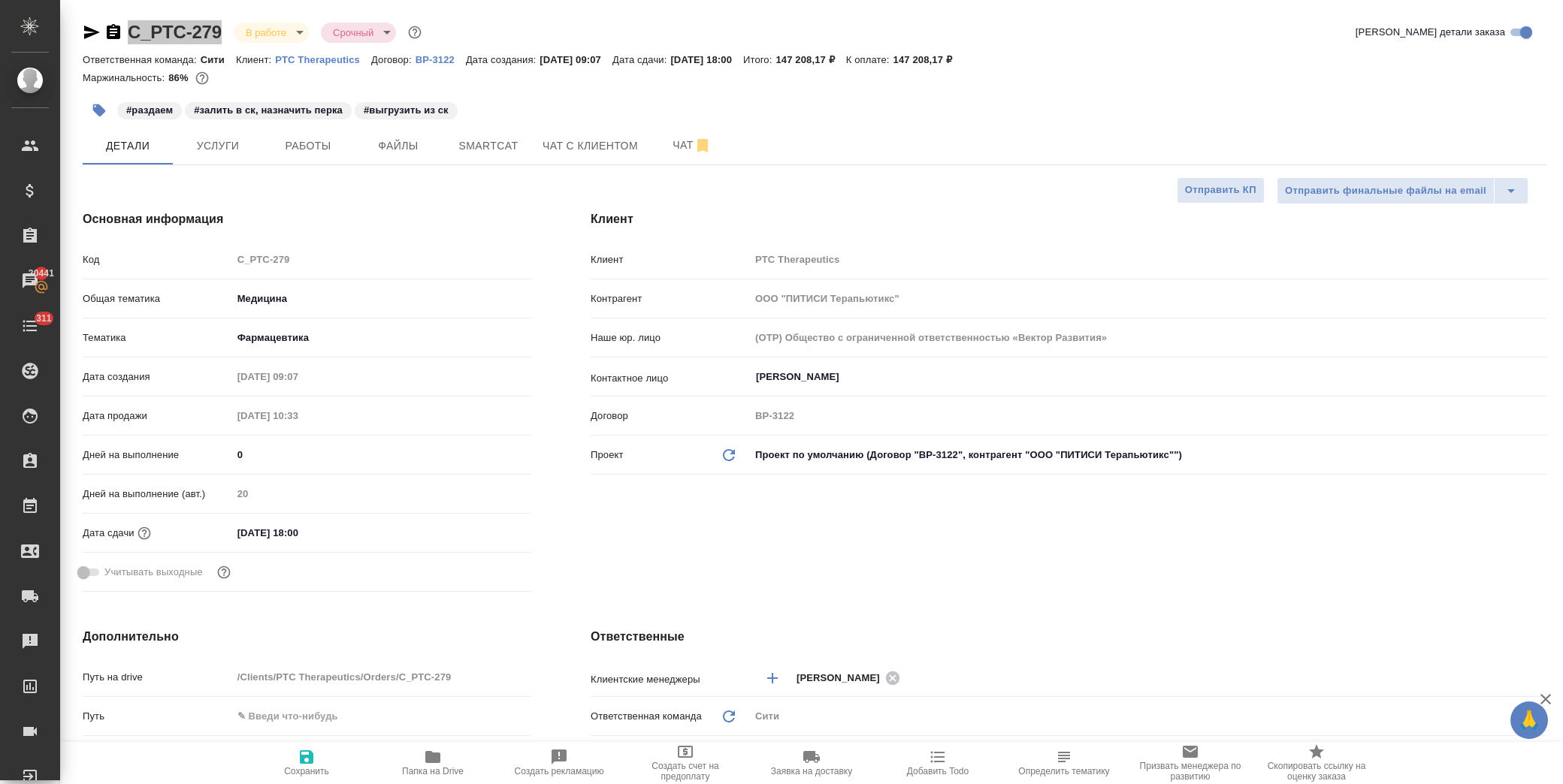
type textarea "x"
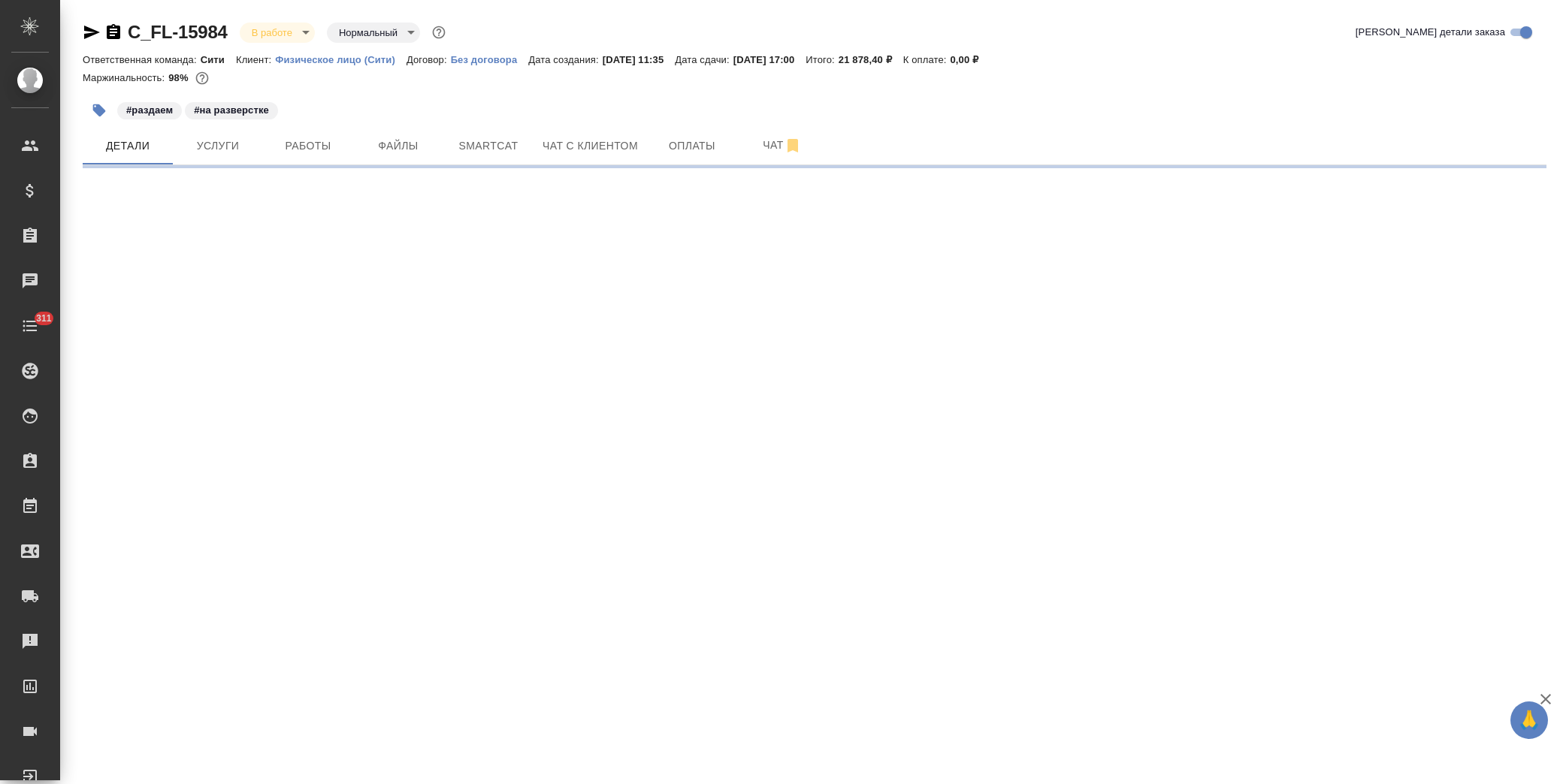
select select "RU"
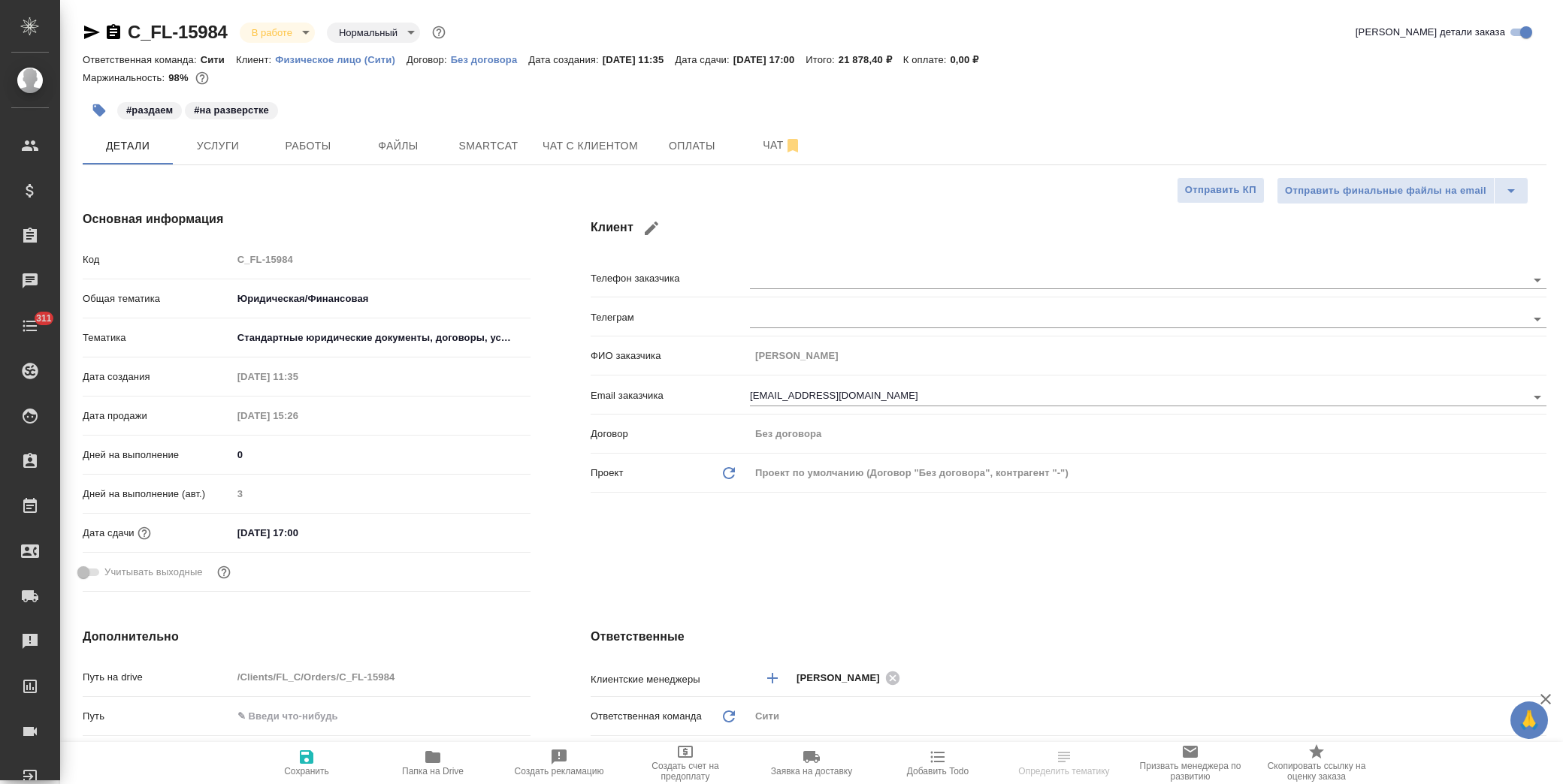
type textarea "x"
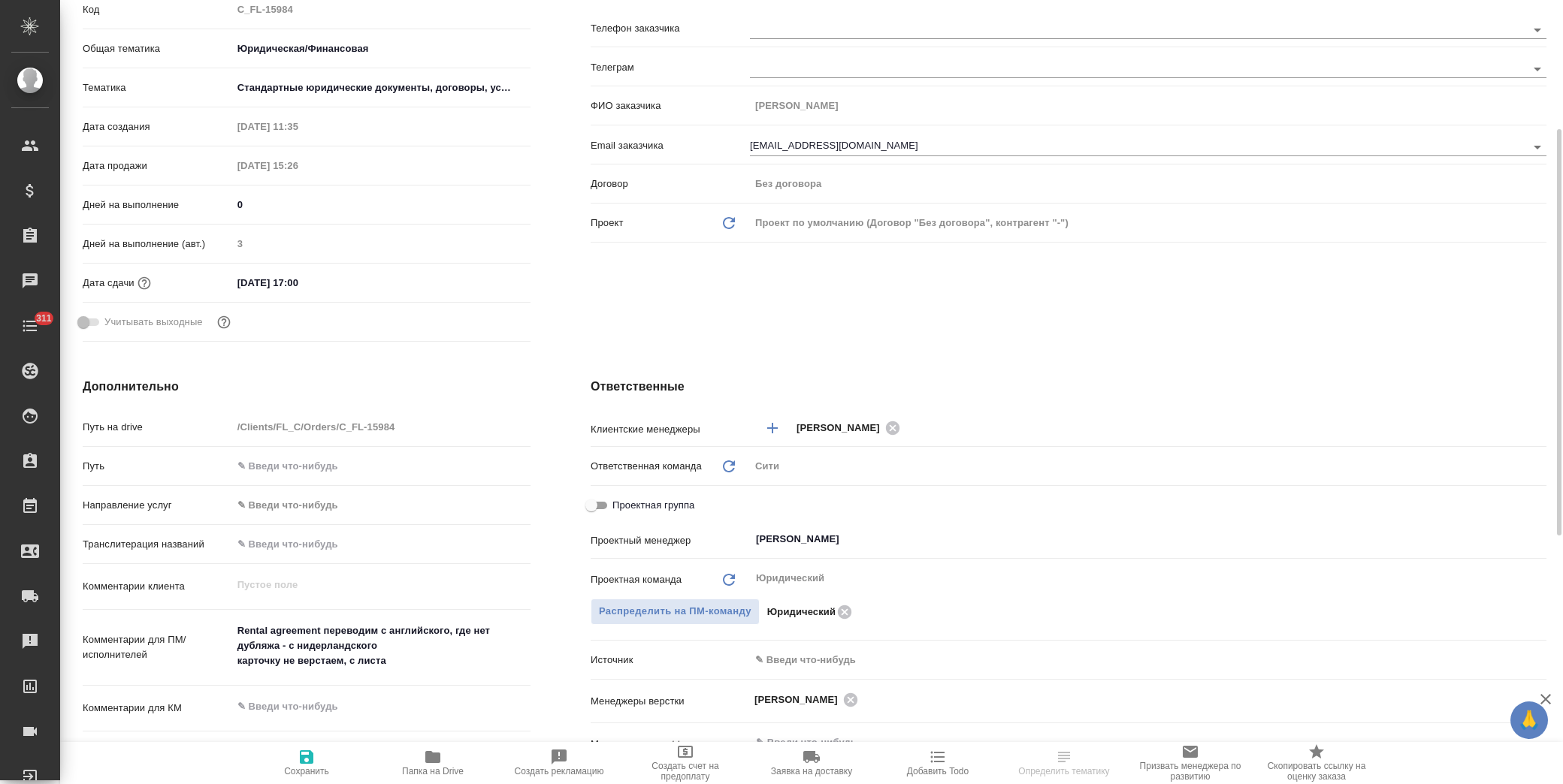
scroll to position [334, 0]
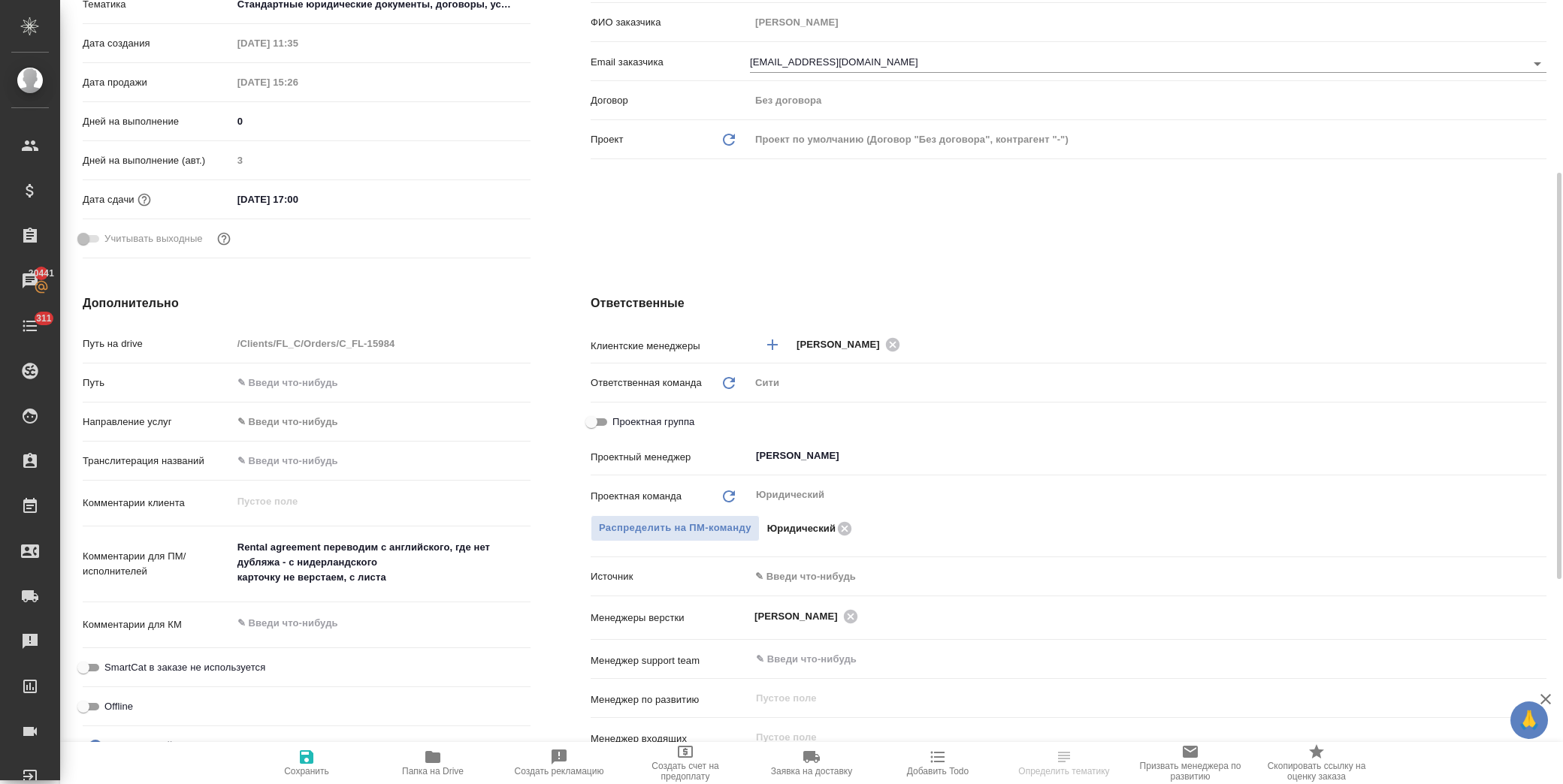
click at [294, 455] on input "text" at bounding box center [381, 461] width 298 height 21
paste input "1. Сержантов Федор Юрьевич 2. Сержантов Юрий Анатольевич 3. Мозговая София 4. М…"
type input "1. Сержантов Федор Юрьевич 2. Сержантов Юрий Анатольевич 3. Мозговая София 4. М…"
type textarea "x"
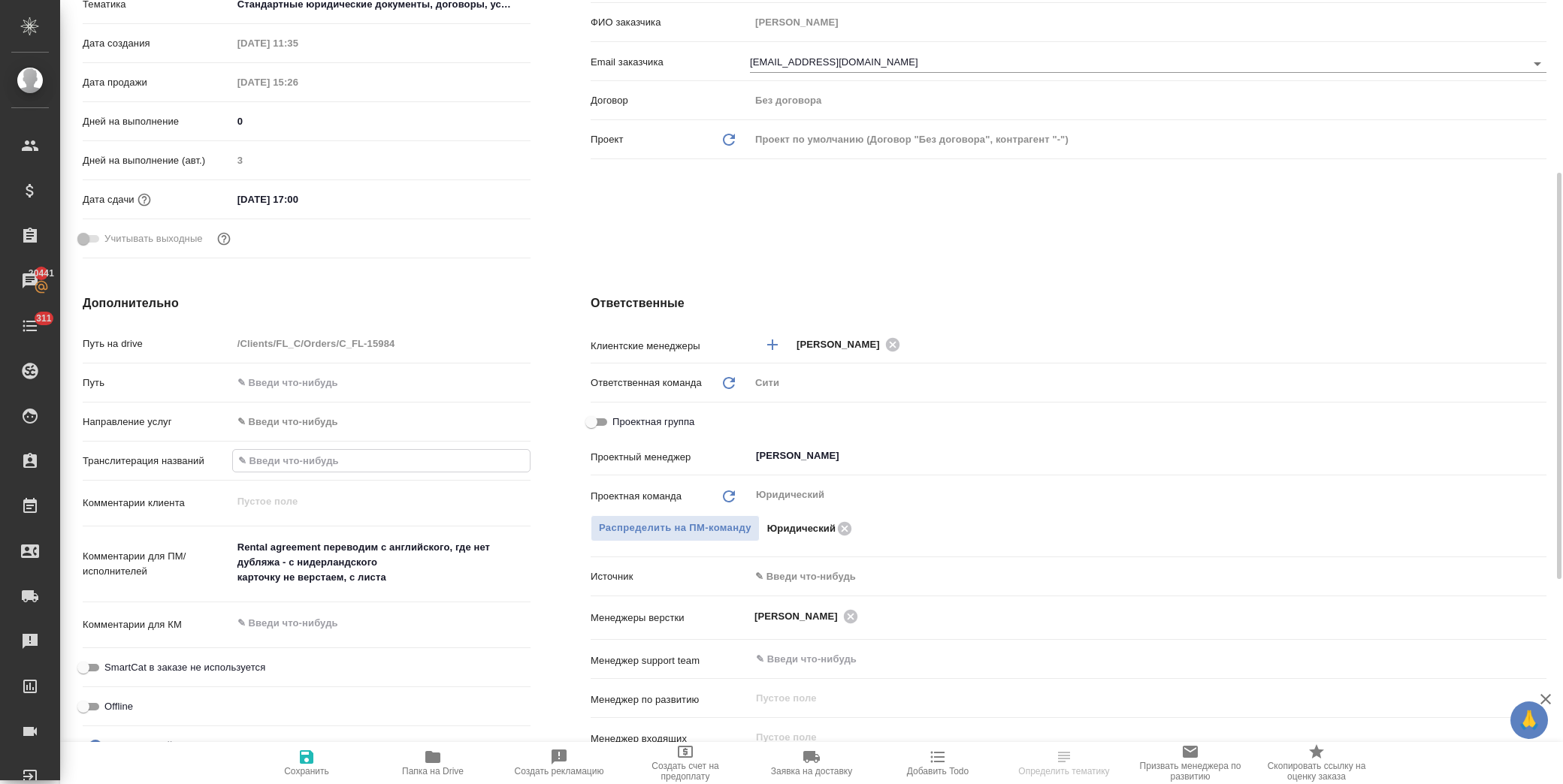
type textarea "x"
type input "1. Сержантов Федор Юрьевич 2. Сержантов Юрий Анатольевич 3. Мозговая София 4. М…"
click at [304, 759] on icon "button" at bounding box center [306, 756] width 13 height 13
type textarea "x"
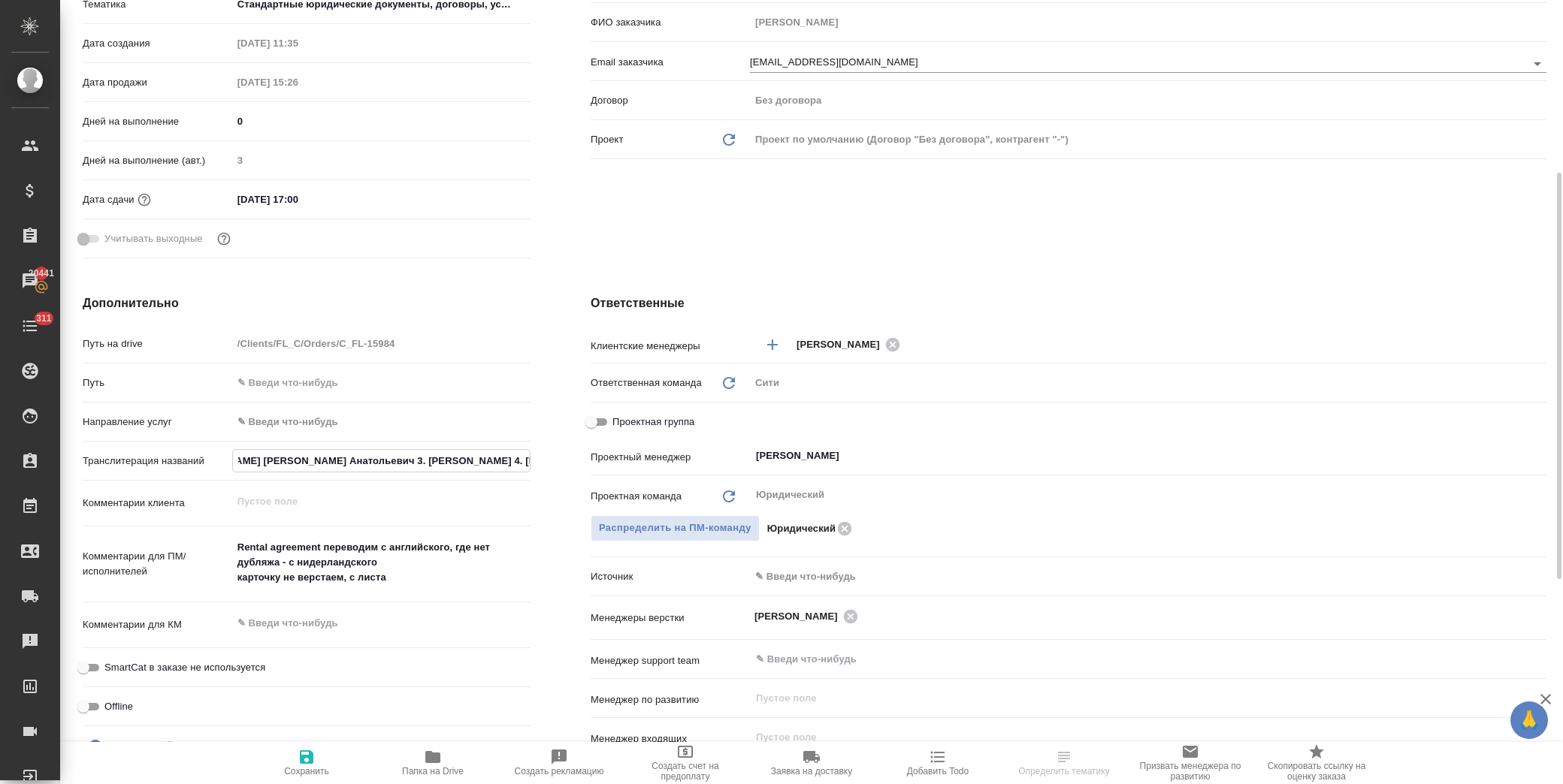
type textarea "x"
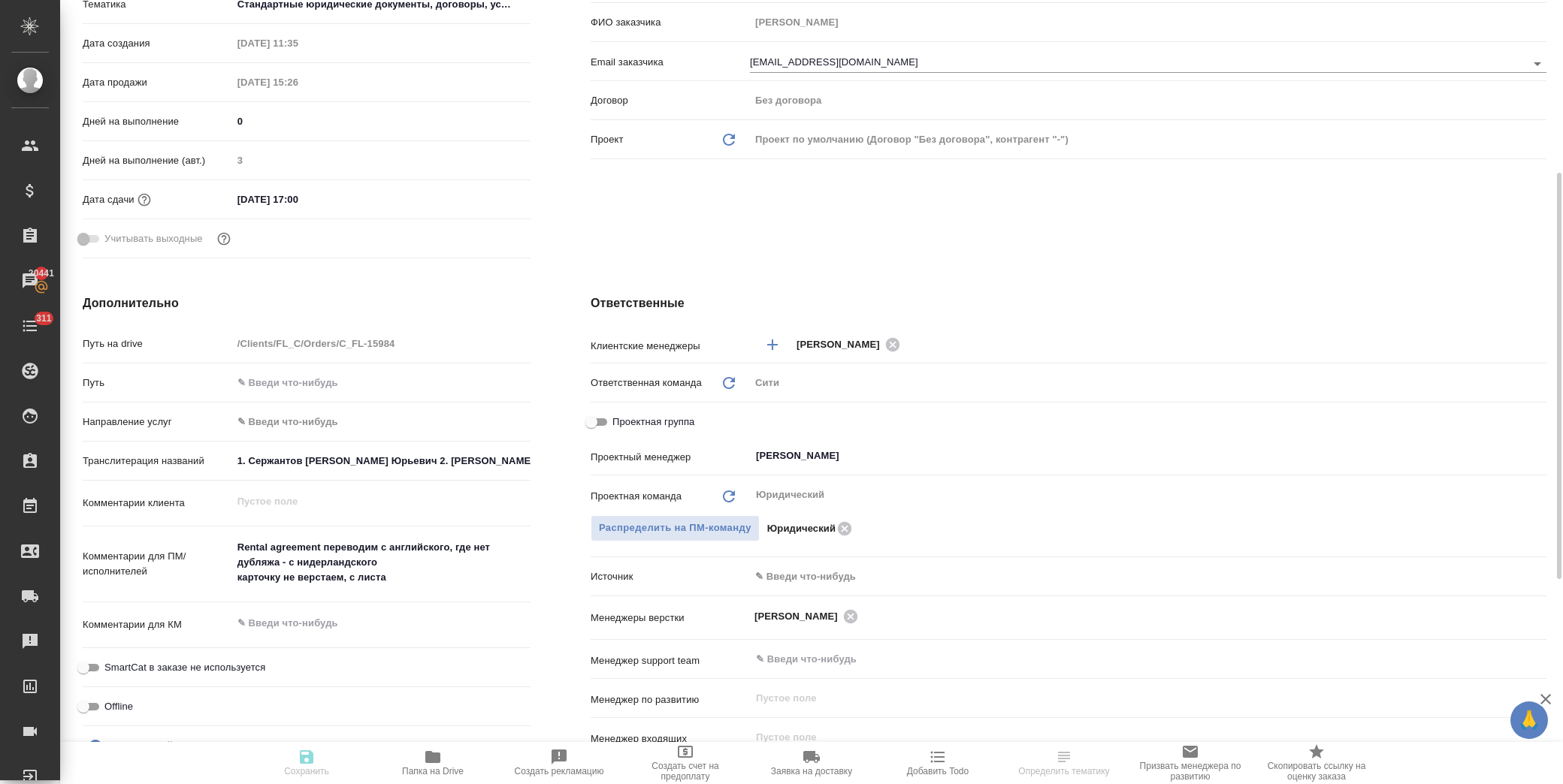
type textarea "x"
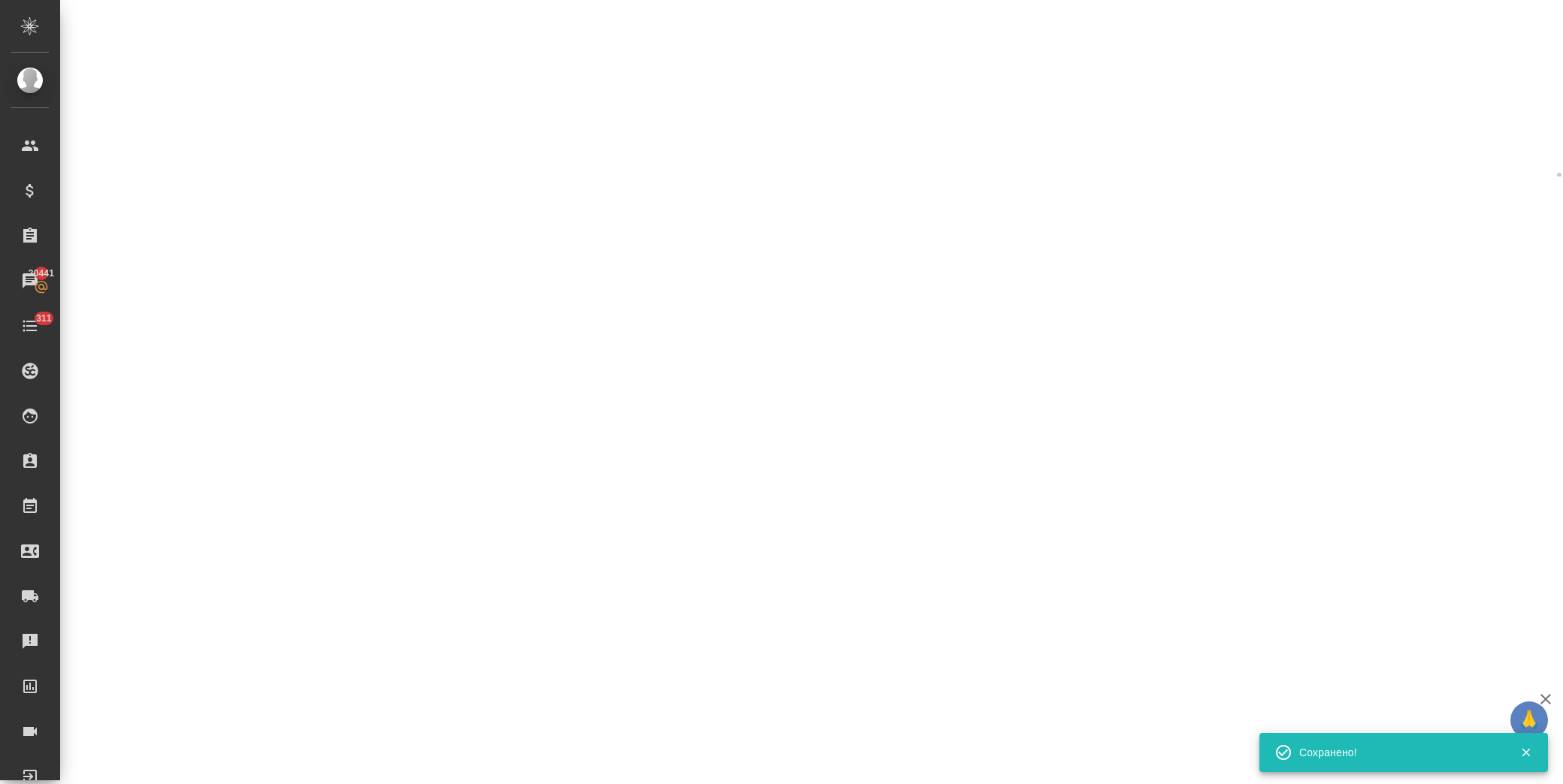
select select "RU"
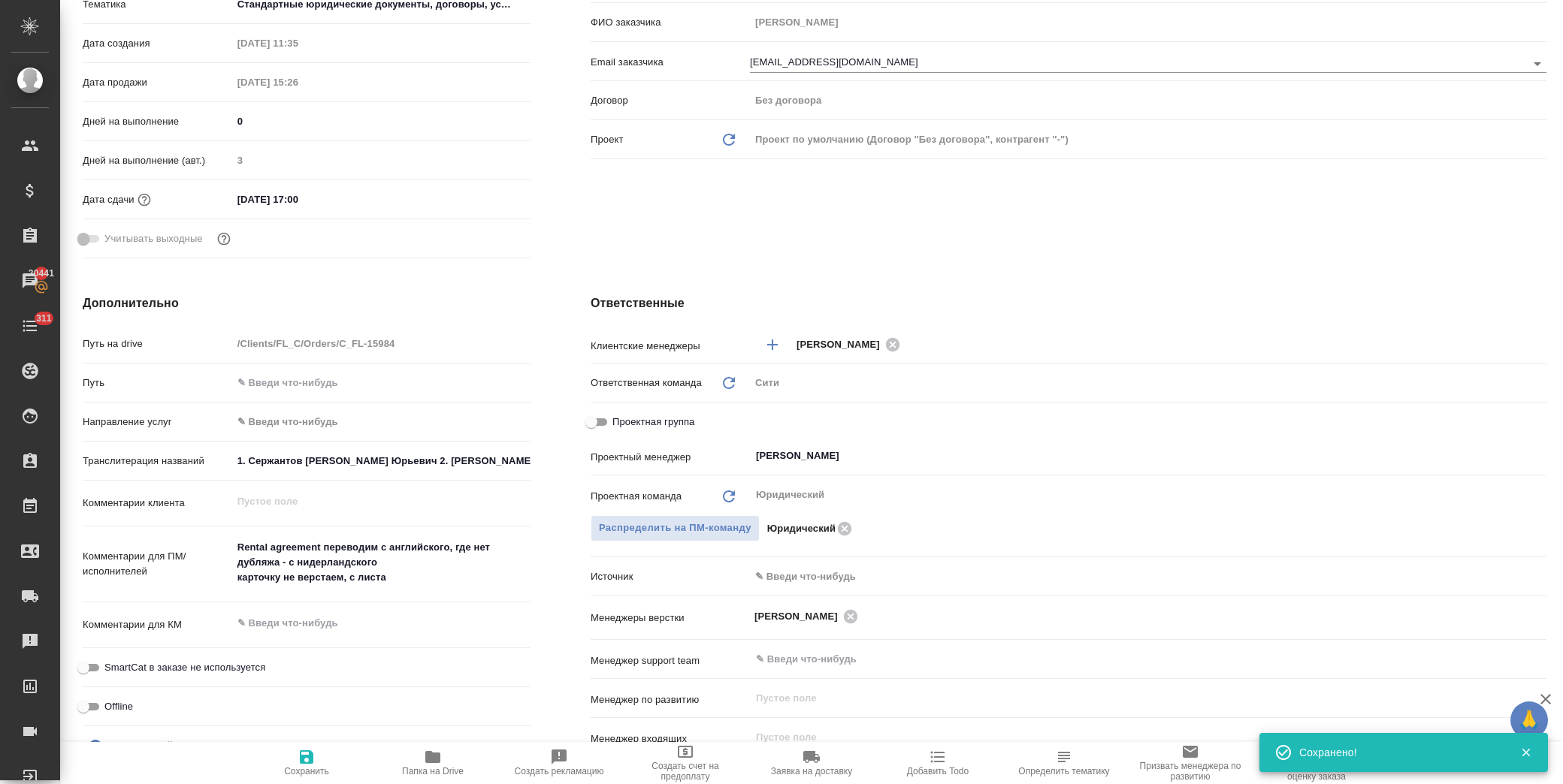
type textarea "x"
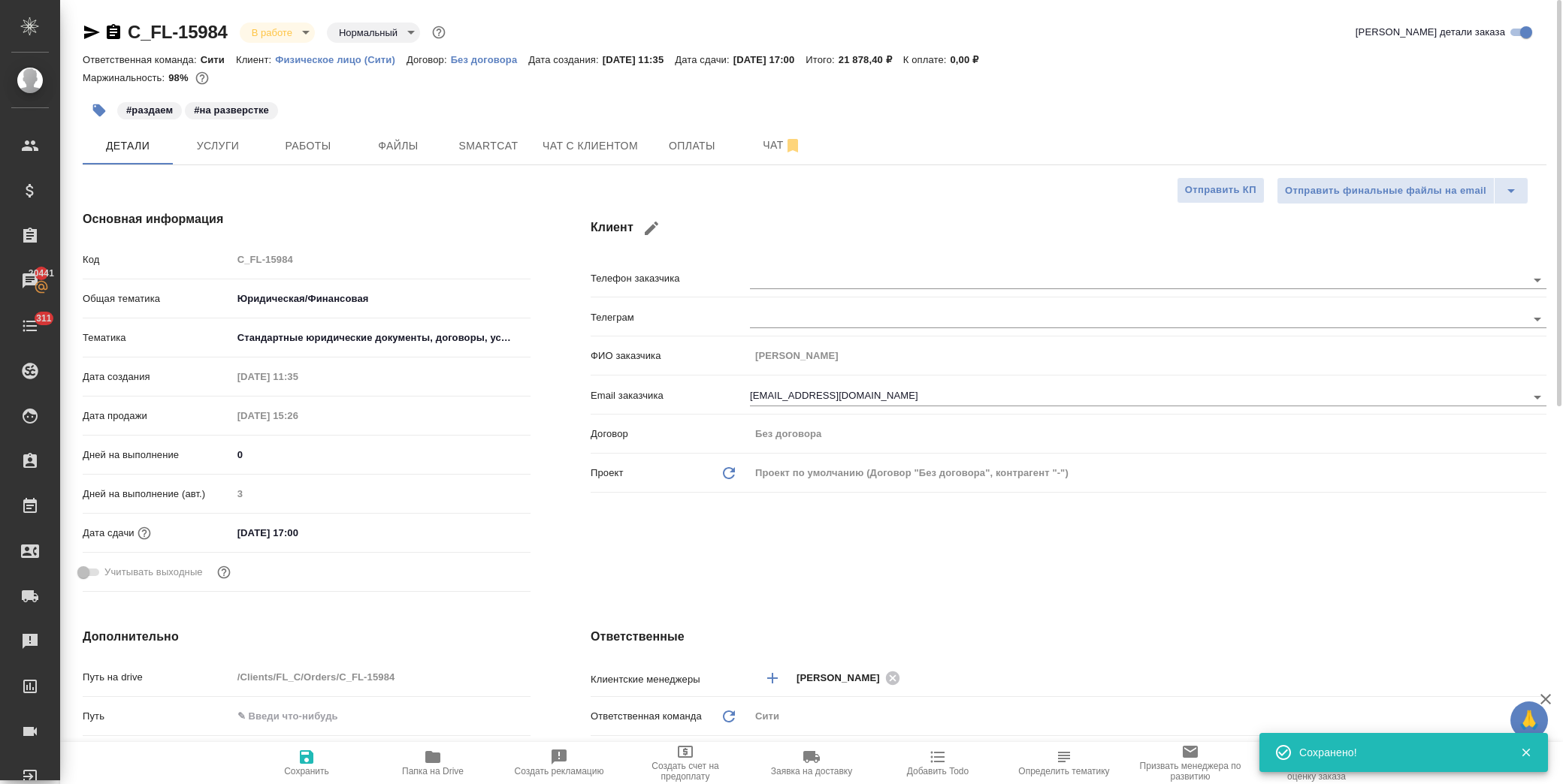
click at [92, 34] on icon "button" at bounding box center [93, 32] width 16 height 13
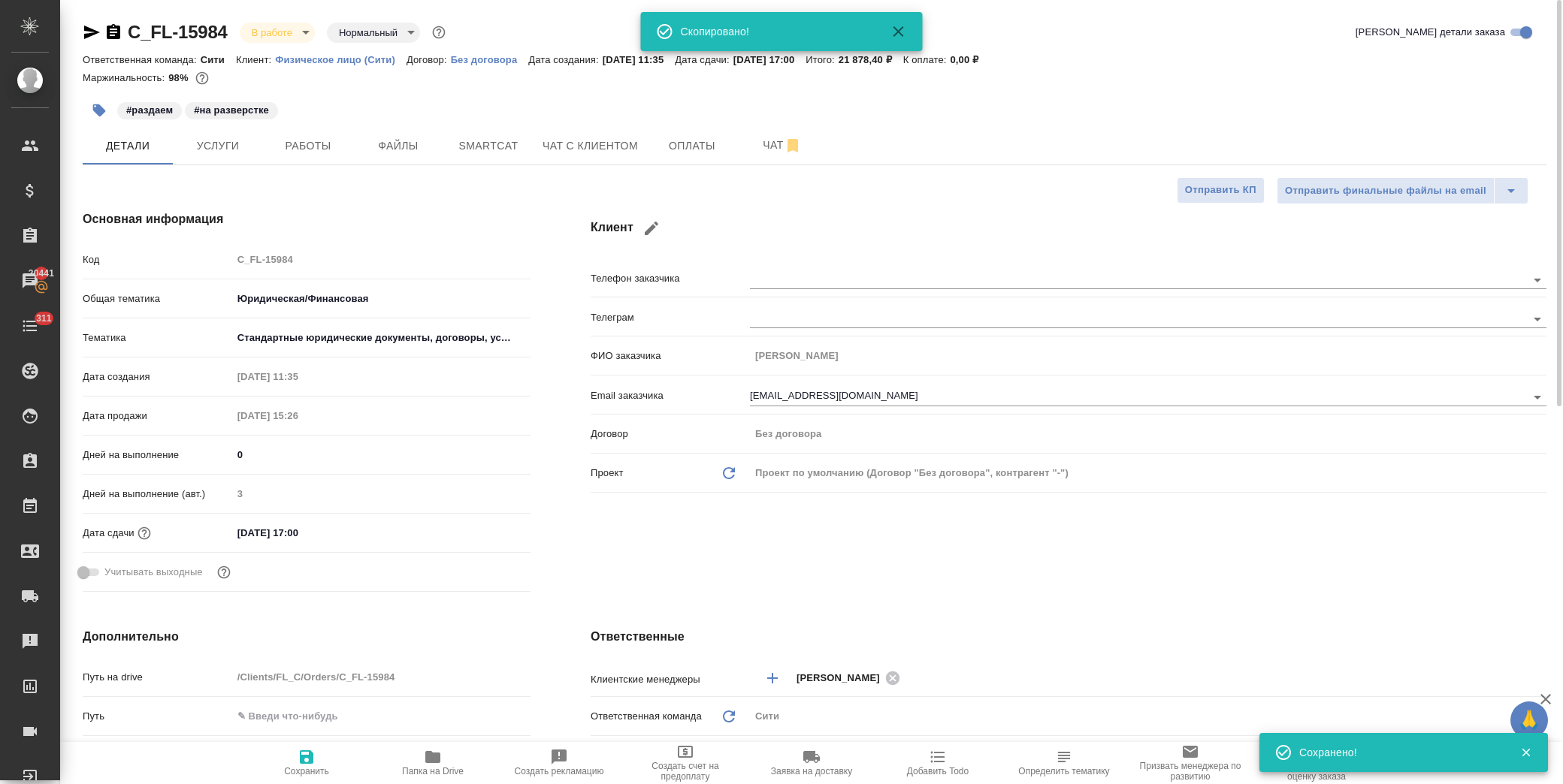
type textarea "x"
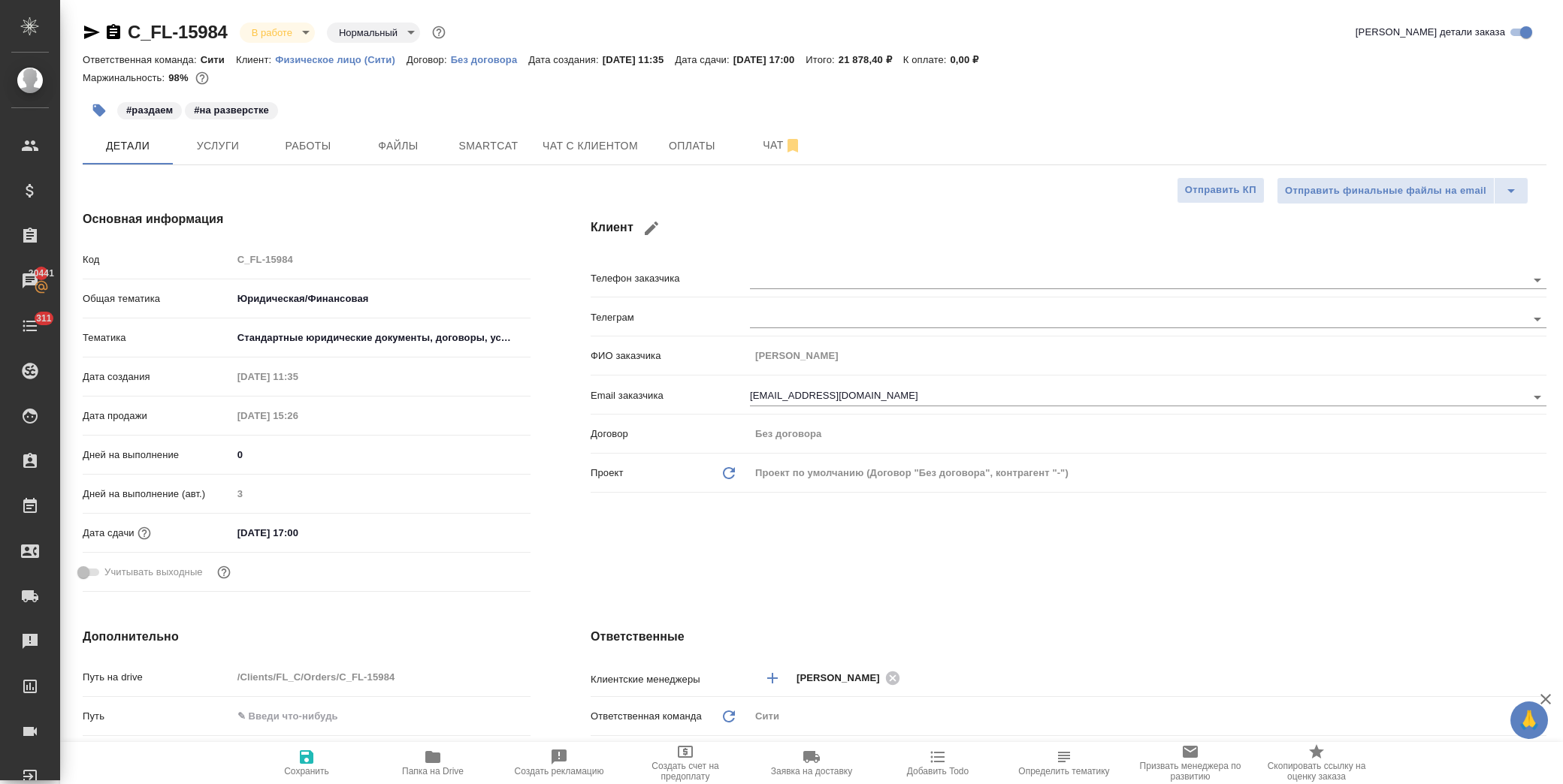
type textarea "x"
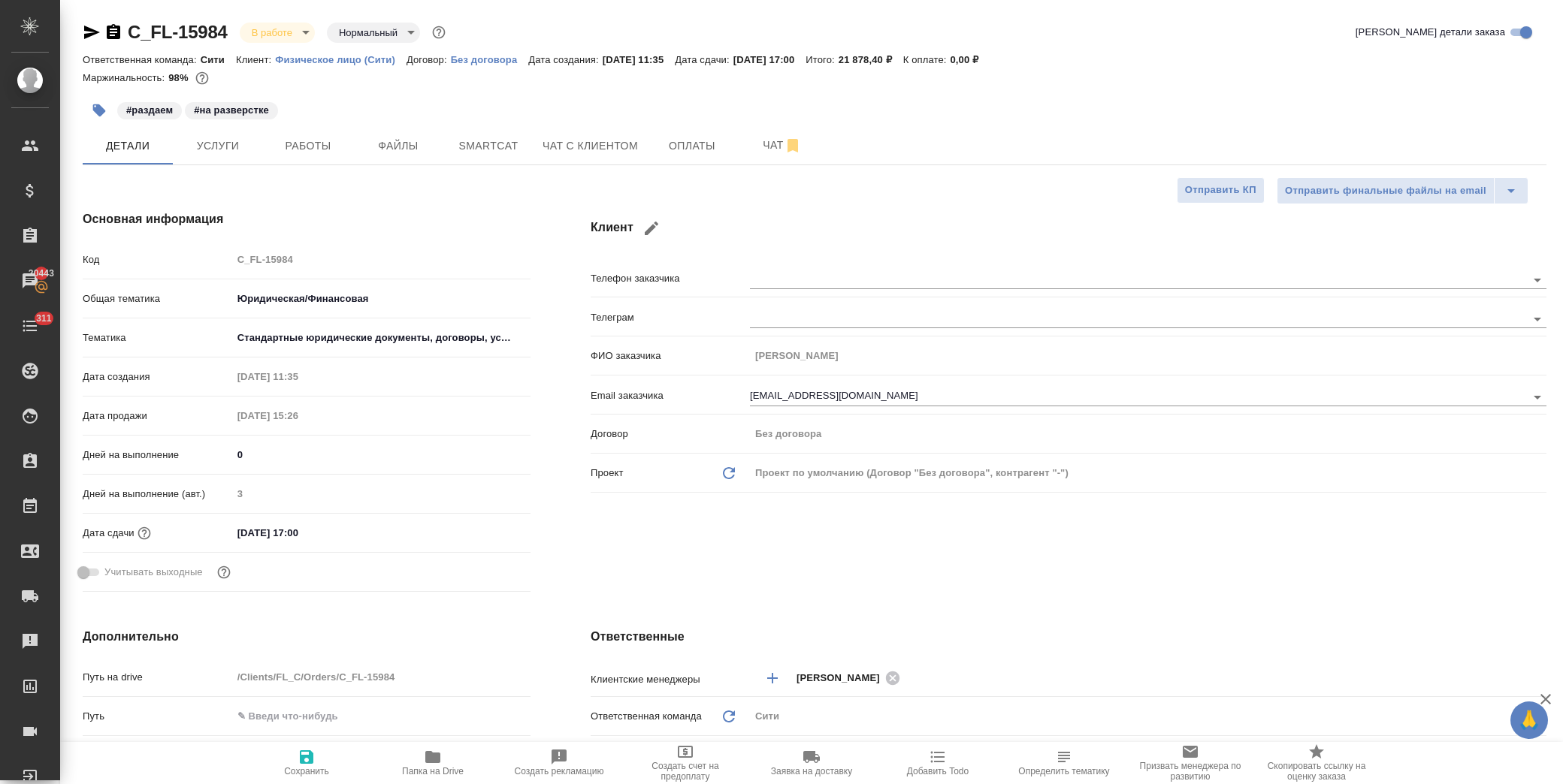
type textarea "x"
